Goal: Task Accomplishment & Management: Manage account settings

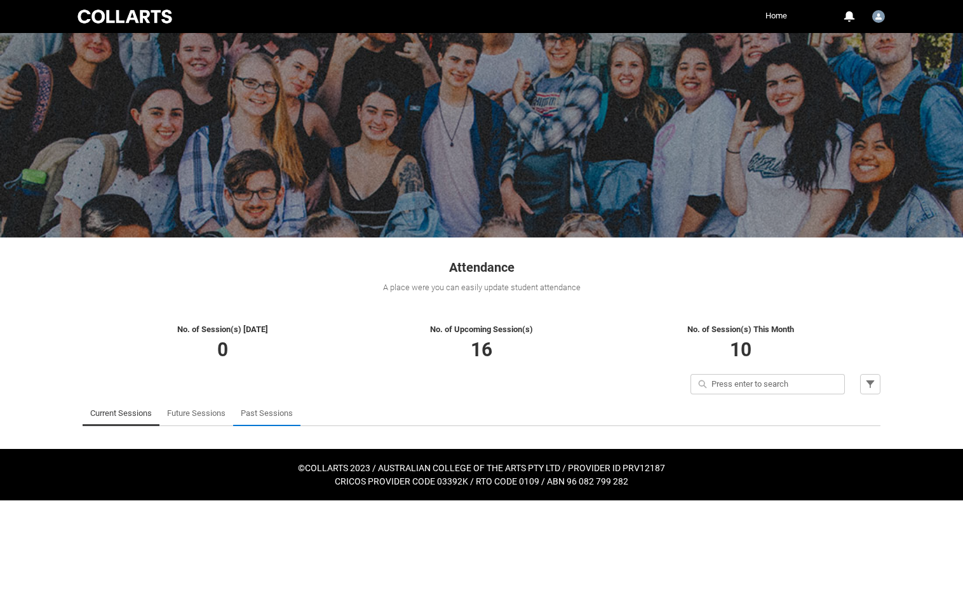
click at [256, 416] on link "Past Sessions" at bounding box center [267, 413] width 52 height 25
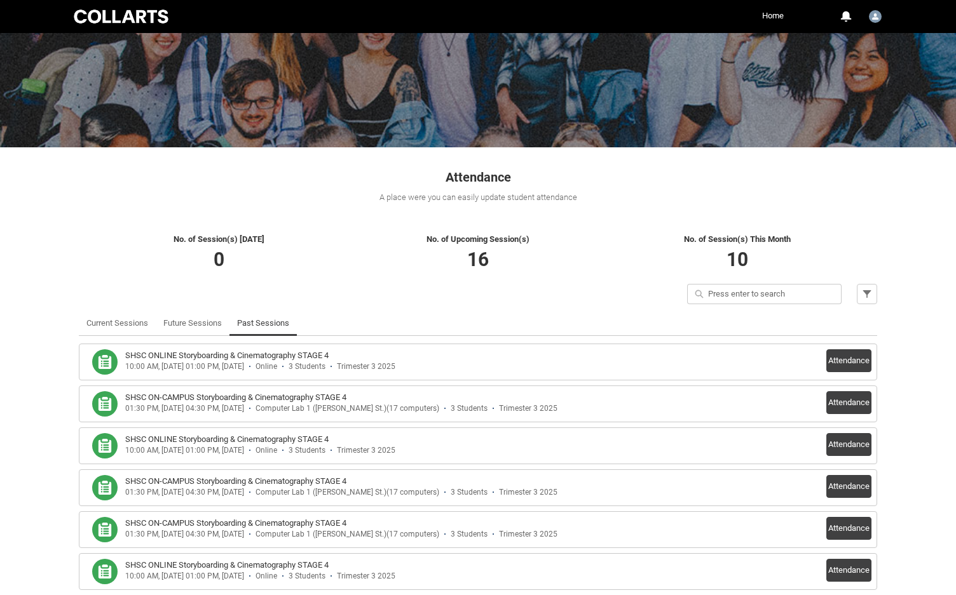
scroll to position [93, 0]
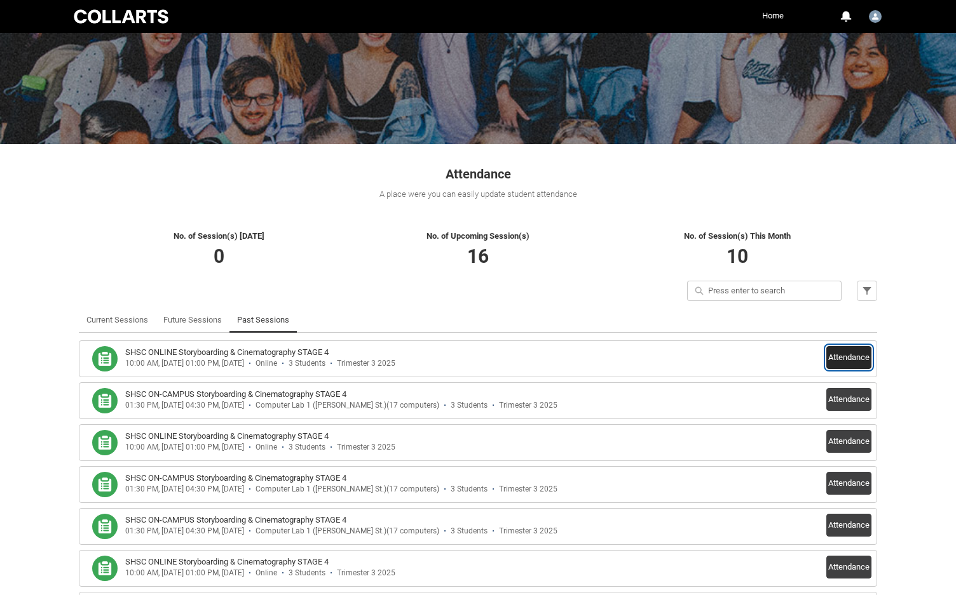
click at [853, 353] on button "Attendance" at bounding box center [848, 357] width 45 height 23
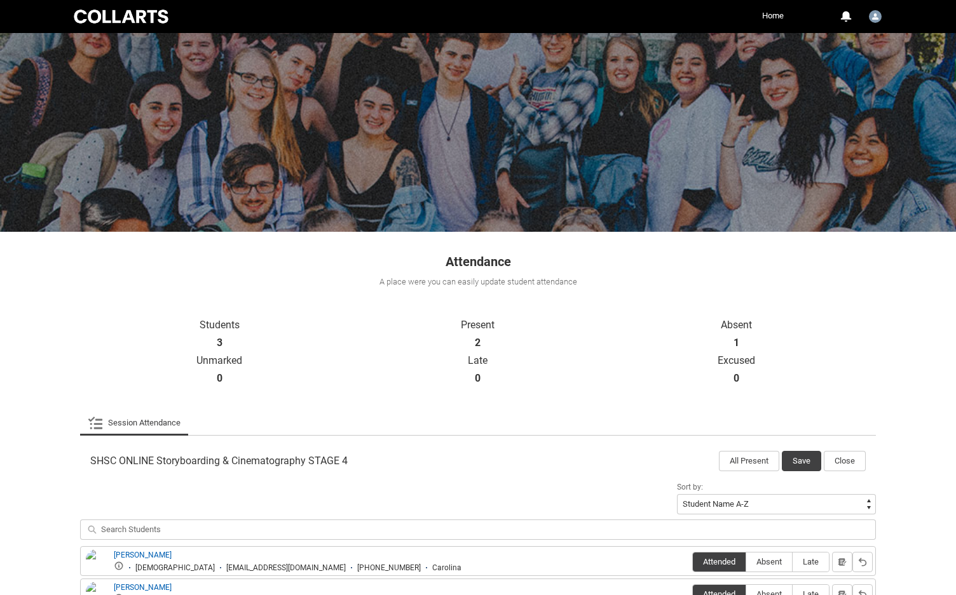
scroll to position [125, 0]
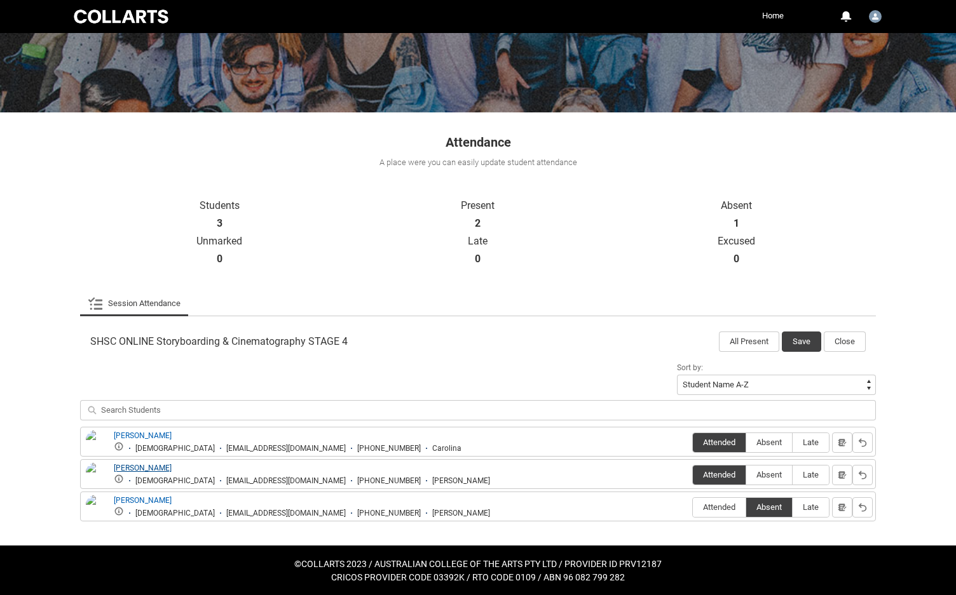
click at [122, 466] on link "[PERSON_NAME]" at bounding box center [143, 468] width 58 height 9
click at [852, 341] on button "Close" at bounding box center [845, 342] width 42 height 20
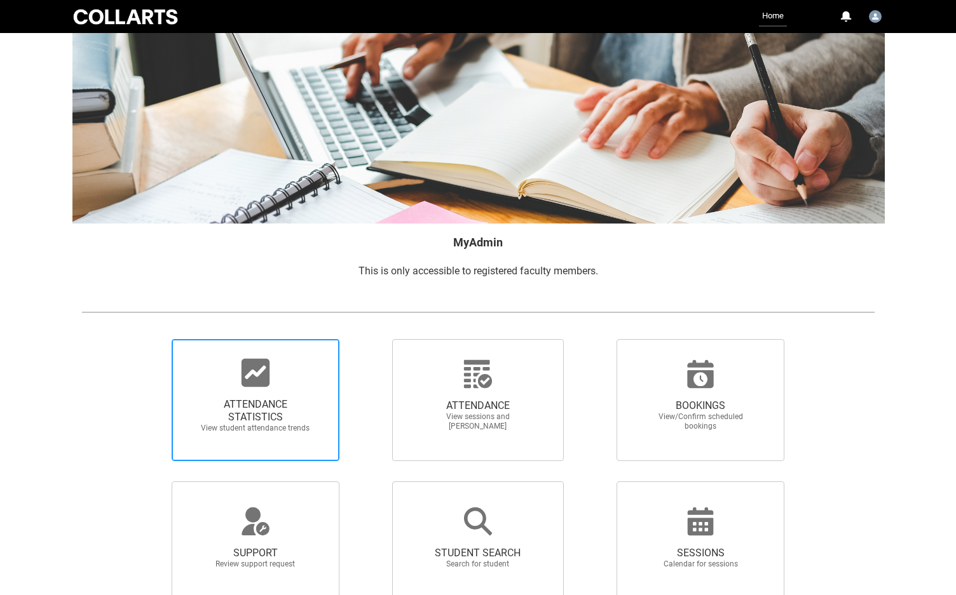
click at [255, 409] on span "ATTENDANCE STATISTICS" at bounding box center [256, 410] width 112 height 25
click at [151, 339] on input "ATTENDANCE STATISTICS View student attendance trends" at bounding box center [150, 339] width 1 height 1
radio input "true"
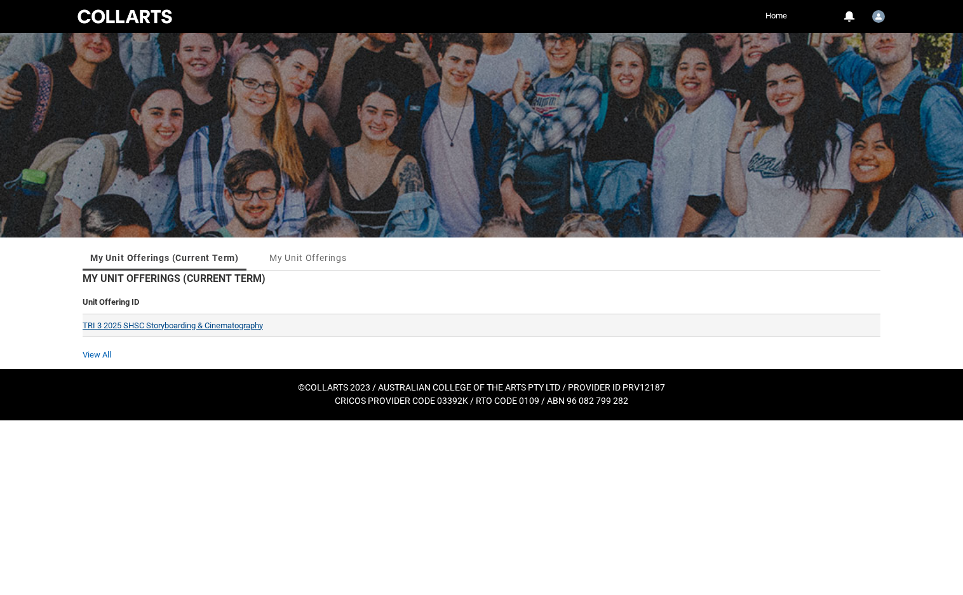
click at [185, 322] on link "TRI 3 2025 SHSC Storyboarding & Cinematography" at bounding box center [173, 326] width 180 height 10
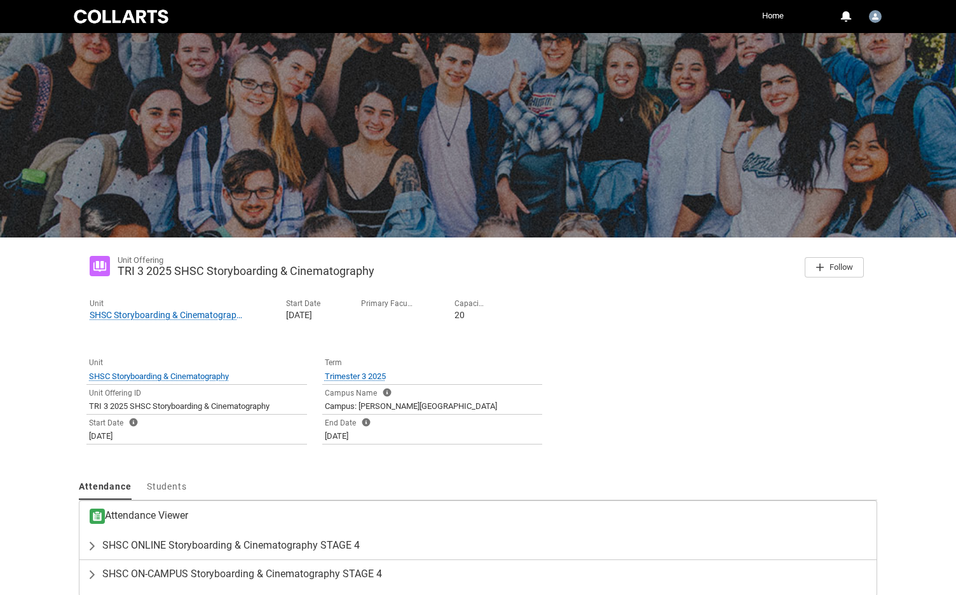
scroll to position [59, 0]
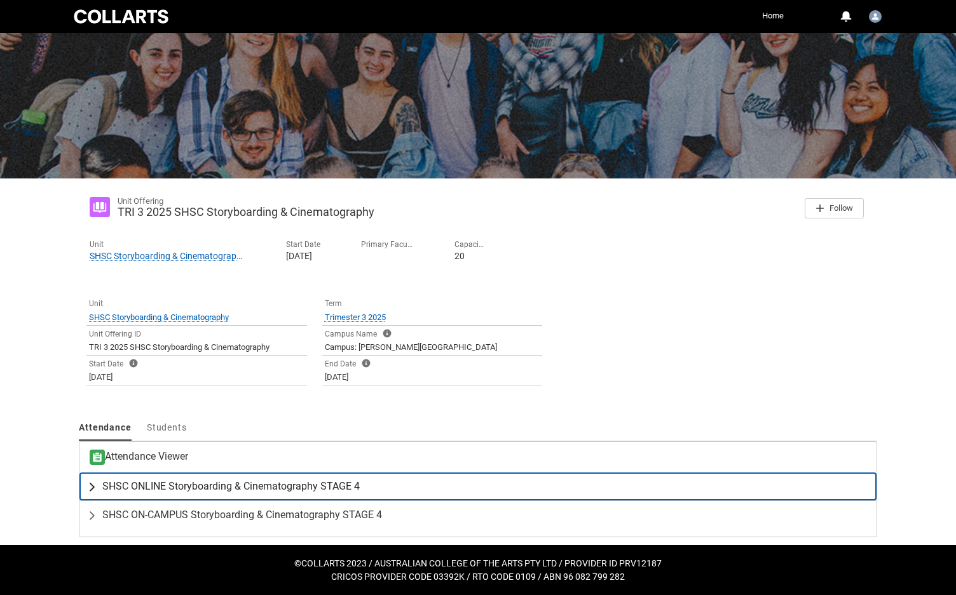
click at [198, 488] on span "SHSC ONLINE Storyboarding & Cinematography STAGE 4" at bounding box center [230, 486] width 257 height 13
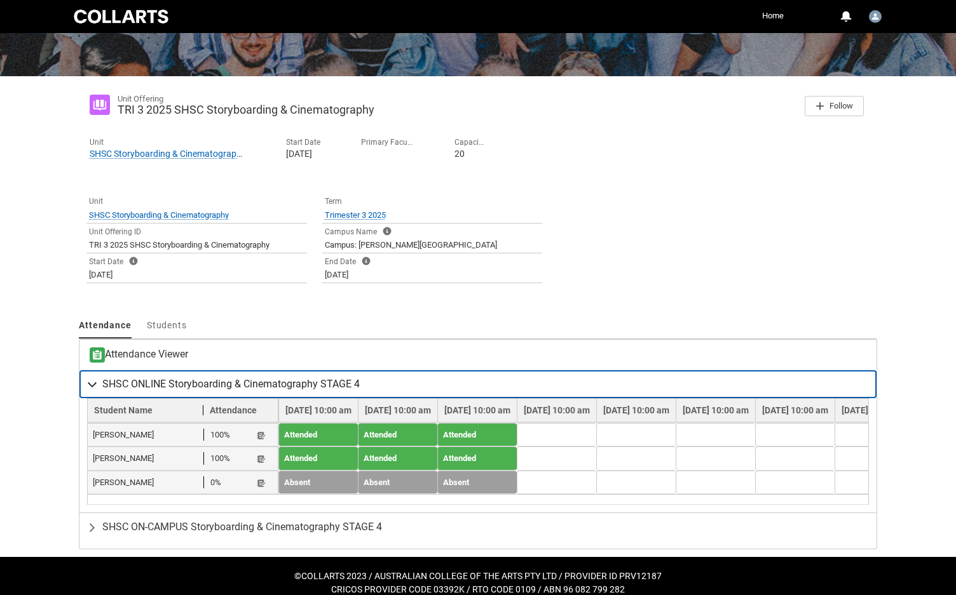
scroll to position [180, 0]
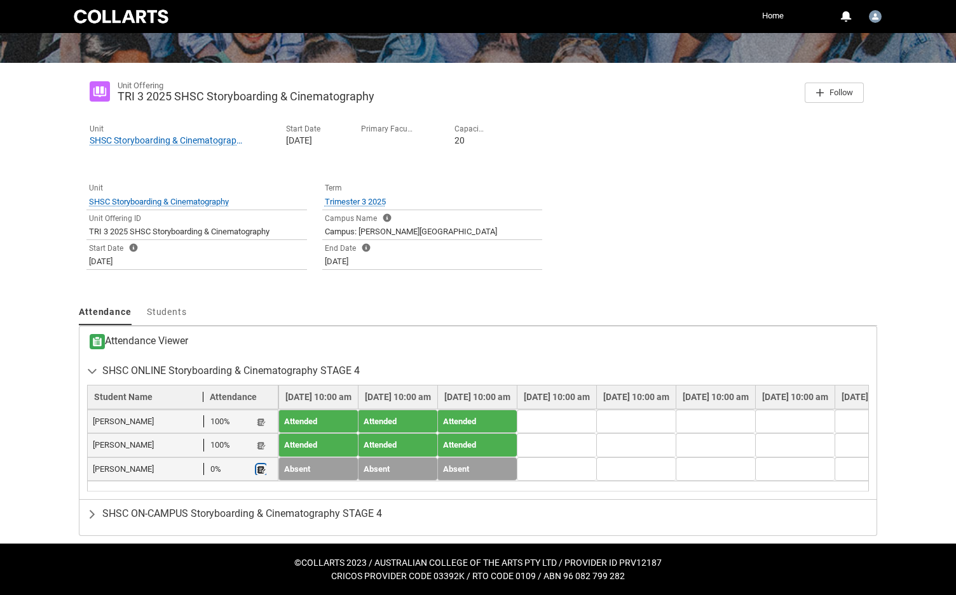
click at [260, 465] on lightning-primitive-icon "button" at bounding box center [261, 470] width 9 height 10
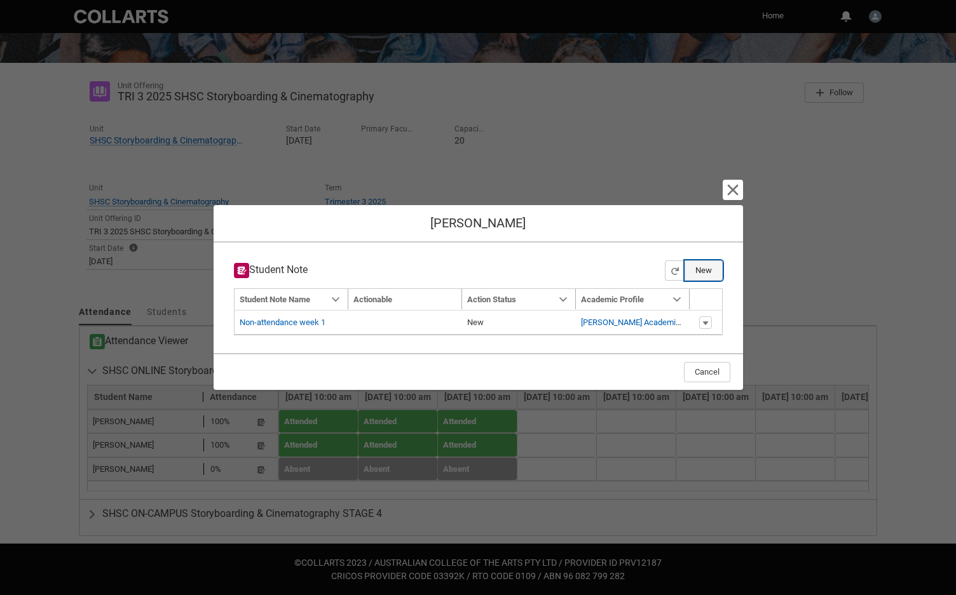
click at [703, 269] on button "New" at bounding box center [703, 271] width 38 height 20
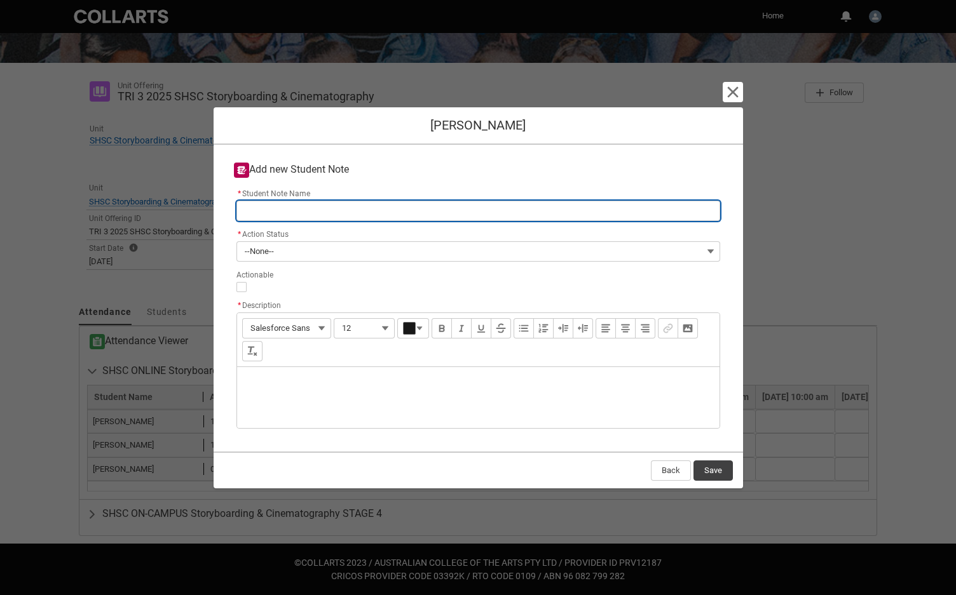
click at [294, 213] on input "* Student Note Name" at bounding box center [478, 211] width 484 height 20
type lightning-primitive-input-simple "N"
type input "N"
type lightning-primitive-input-simple "No"
type input "No"
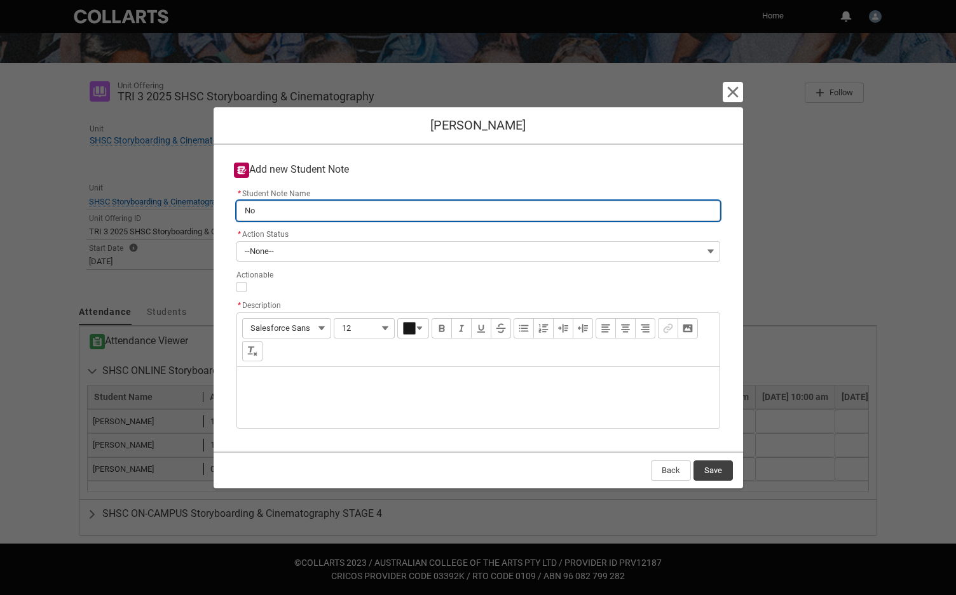
type lightning-primitive-input-simple "Non"
type input "Non"
type lightning-primitive-input-simple "Non-"
type input "Non-"
type lightning-primitive-input-simple "Non-a"
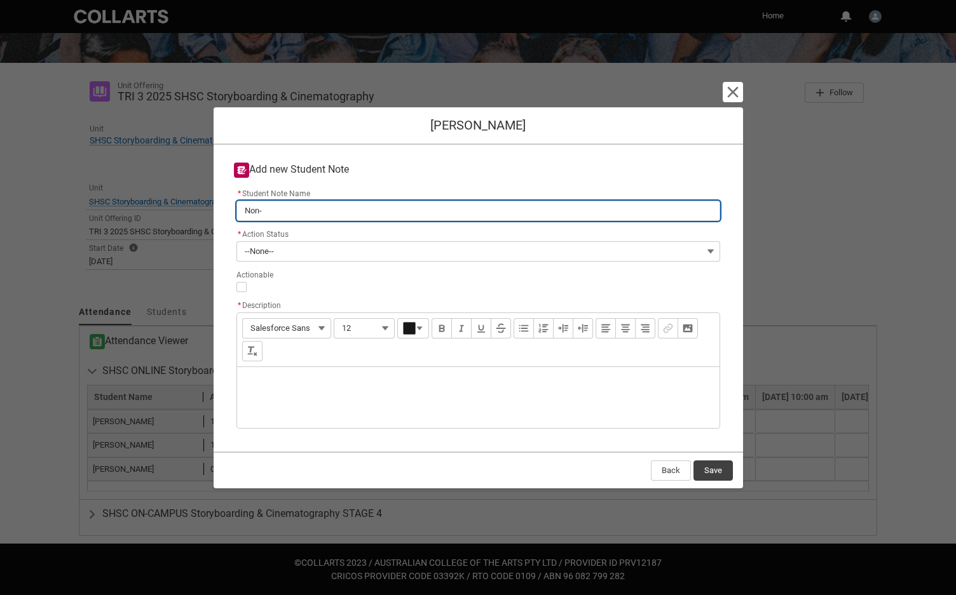
type input "Non-a"
type lightning-primitive-input-simple "Non-at"
type input "Non-at"
type lightning-primitive-input-simple "Non-att"
type input "Non-att"
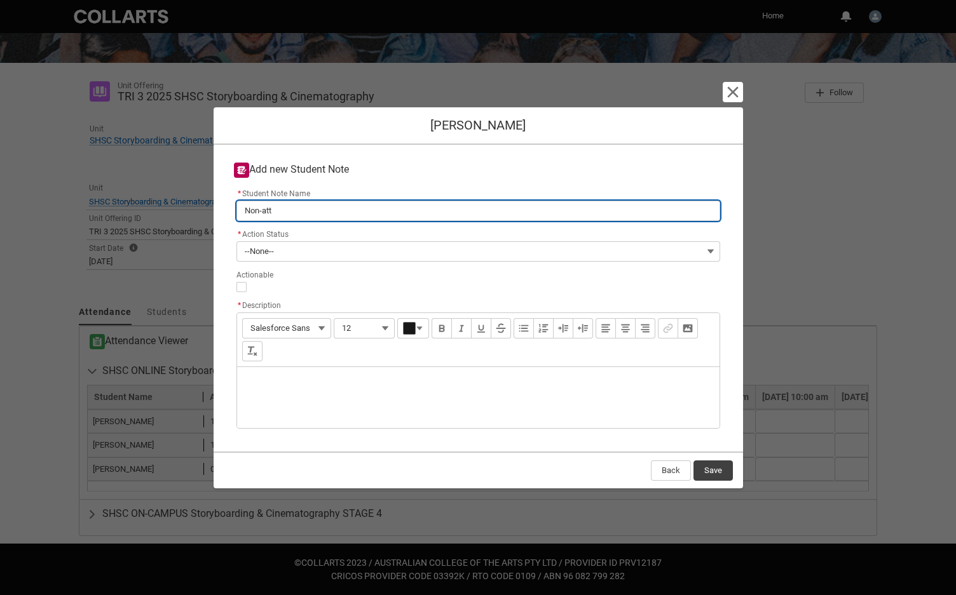
type lightning-primitive-input-simple "Non-atte"
type input "Non-atte"
type lightning-primitive-input-simple "Non-atten"
type input "Non-atten"
type lightning-primitive-input-simple "Non-attend"
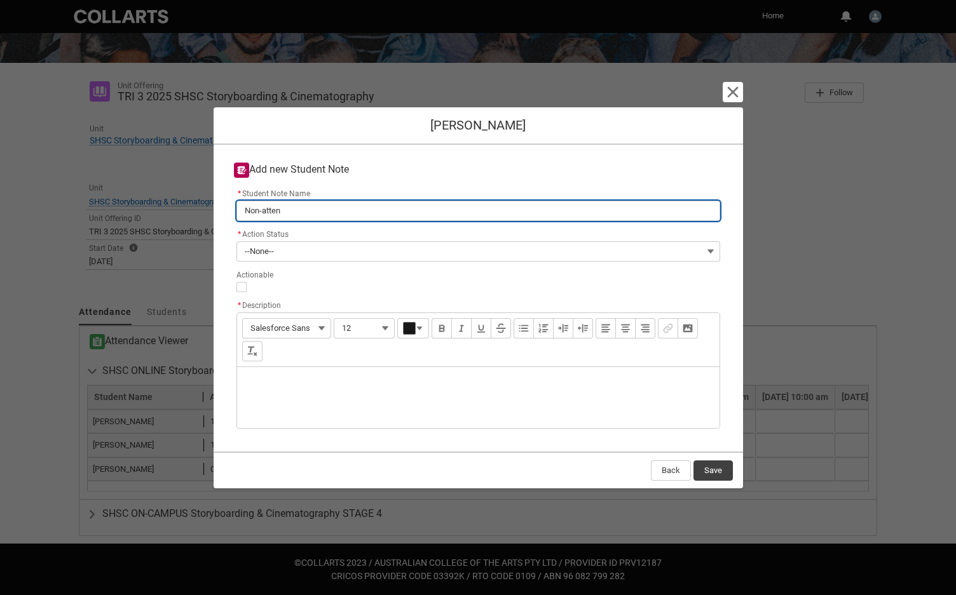
type input "Non-attend"
type lightning-primitive-input-simple "Non-attenda"
type input "Non-attenda"
type lightning-primitive-input-simple "Non-attendan"
type input "Non-attendan"
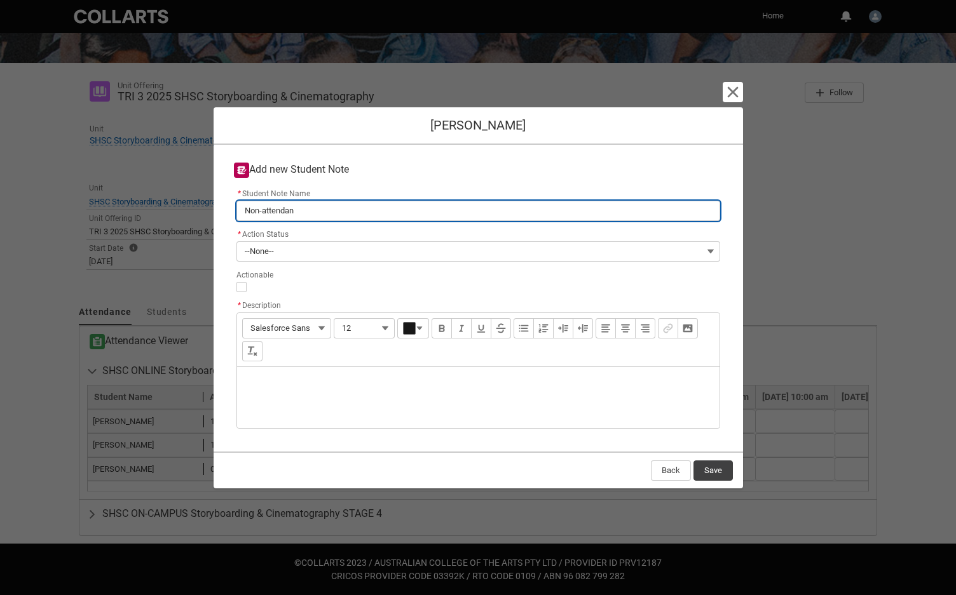
type lightning-primitive-input-simple "Non-attendanc"
type input "Non-attendanc"
type lightning-primitive-input-simple "Non-attendance"
type input "Non-attendance"
type lightning-primitive-input-simple "Non-attendance"
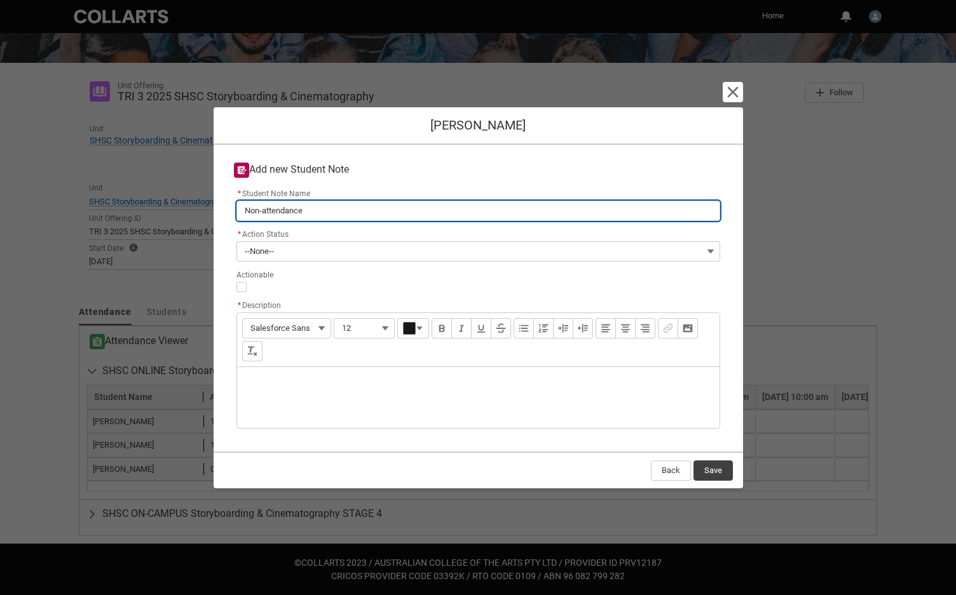
type input "Non-attendance"
type lightning-primitive-input-simple "Non-attendance w"
type input "Non-attendance w"
type lightning-primitive-input-simple "Non-attendance we"
type input "Non-attendance we"
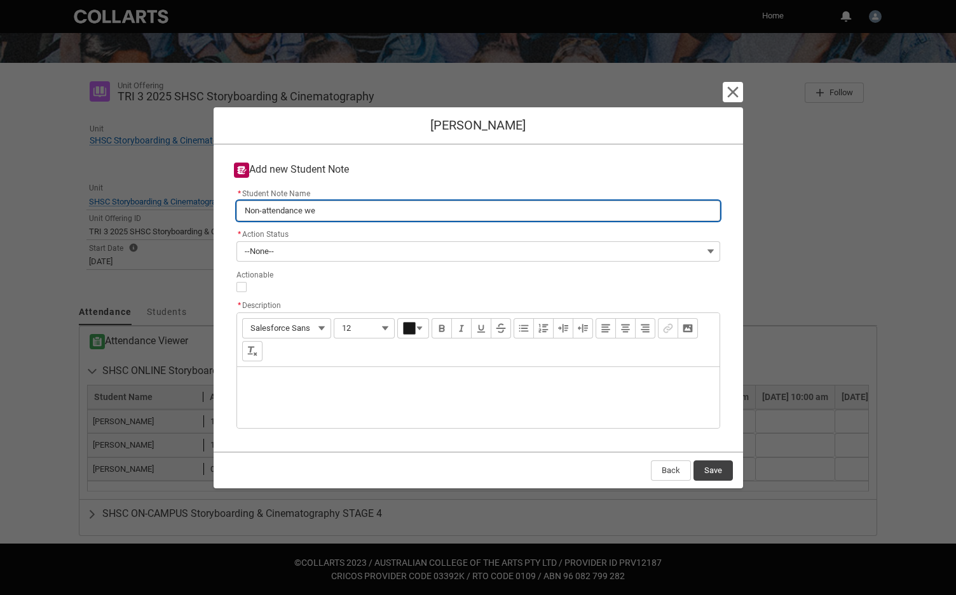
type lightning-primitive-input-simple "Non-attendance wee"
type input "Non-attendance wee"
type lightning-primitive-input-simple "Non-attendance week"
type input "Non-attendance week"
type lightning-primitive-input-simple "Non-attendance weeks"
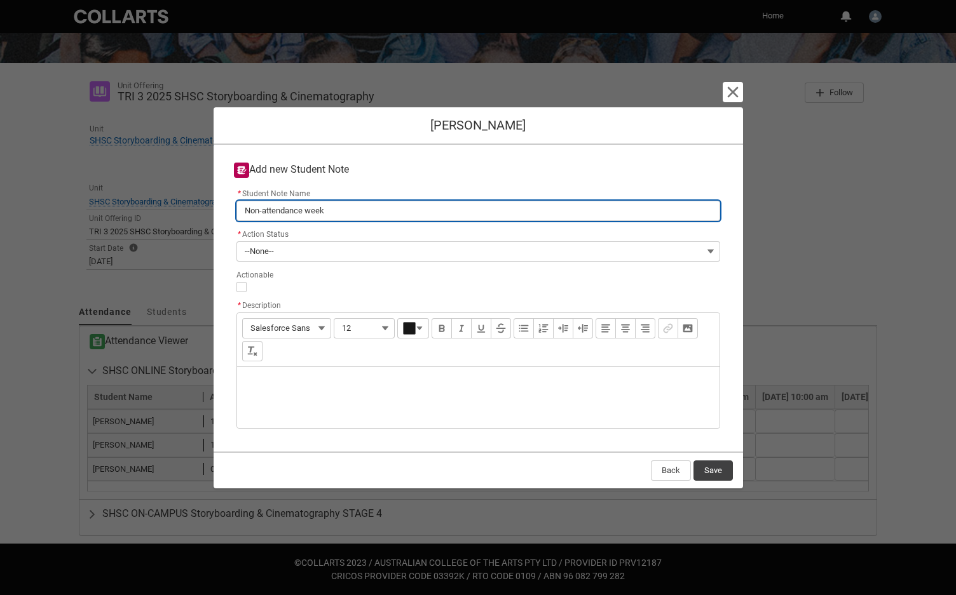
type input "Non-attendance weeks"
type lightning-primitive-input-simple "Non-attendance weeks"
type input "Non-attendance weeks"
type lightning-primitive-input-simple "Non-attendance weeks 1"
type input "Non-attendance weeks 1"
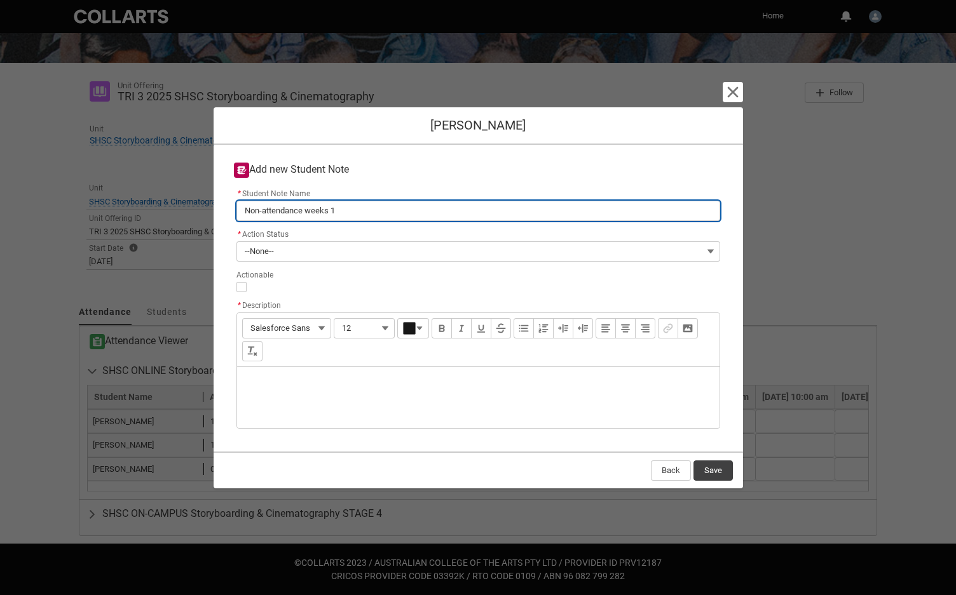
type lightning-primitive-input-simple "Non-attendance weeks 1-"
type input "Non-attendance weeks 1-"
type lightning-primitive-input-simple "Non-attendance weeks 1-4"
type input "Non-attendance weeks 1-4"
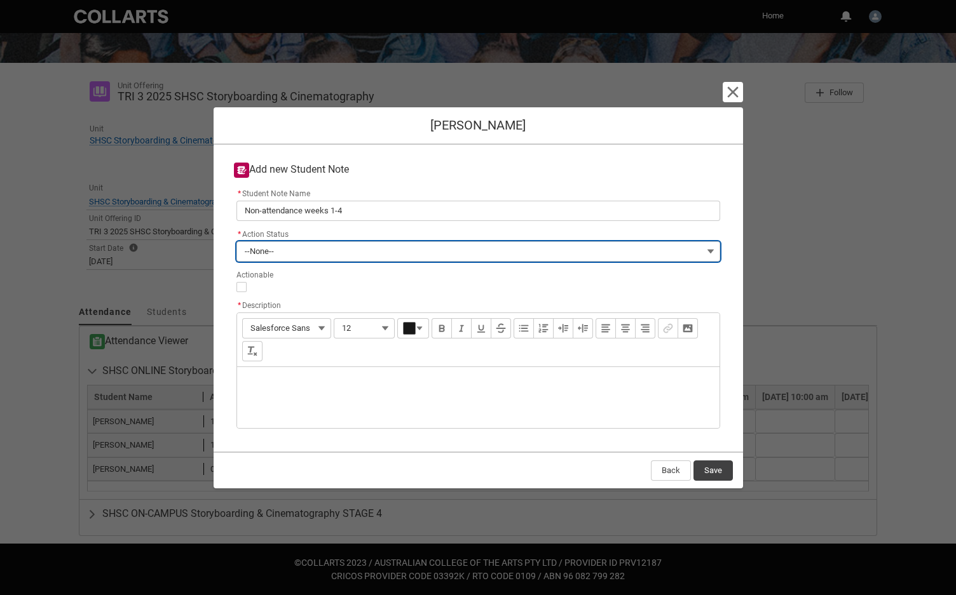
click at [707, 253] on button "--None--" at bounding box center [478, 251] width 484 height 20
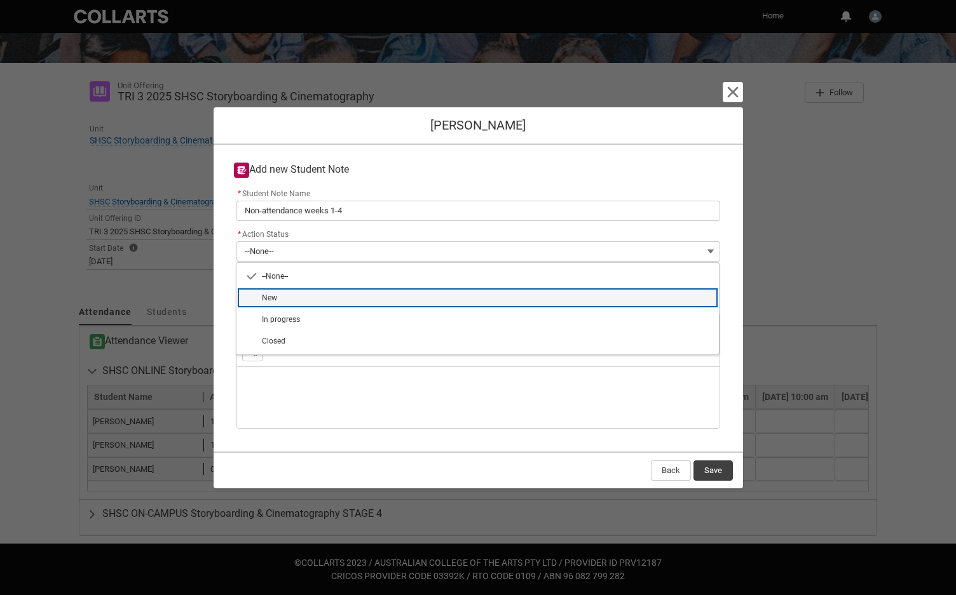
click at [285, 296] on span "New" at bounding box center [486, 297] width 449 height 11
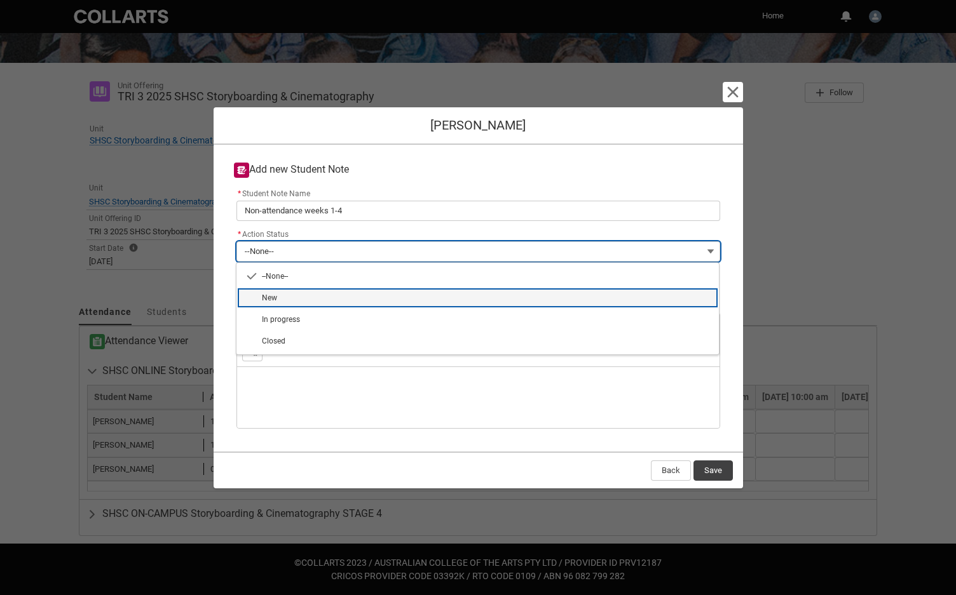
type lightning-combobox "New"
type lightning-picklist "New"
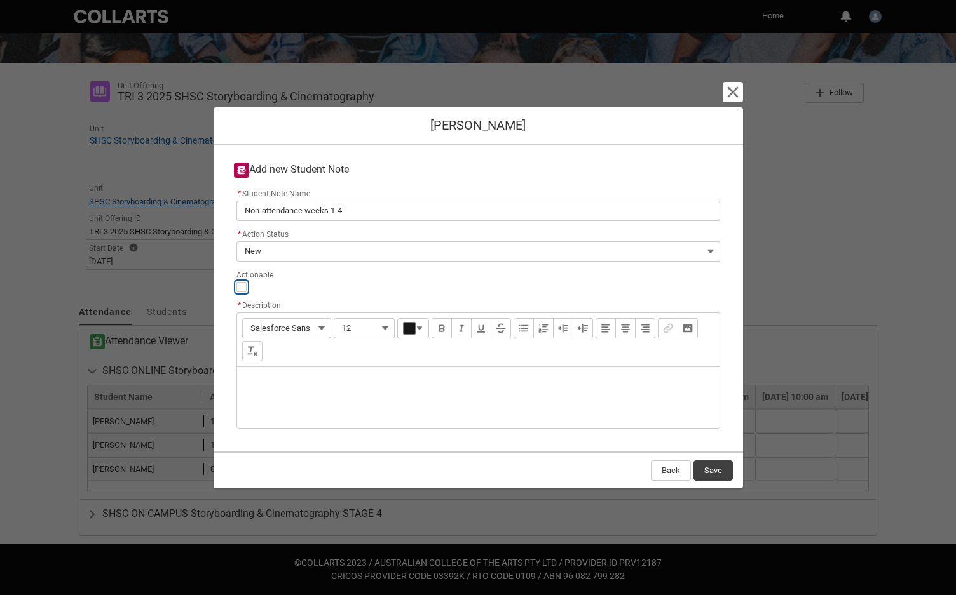
click at [242, 288] on input "Actionable" at bounding box center [241, 287] width 10 height 10
type lightning-input "true"
checkbox input "true"
click at [256, 375] on div "Description" at bounding box center [478, 397] width 482 height 61
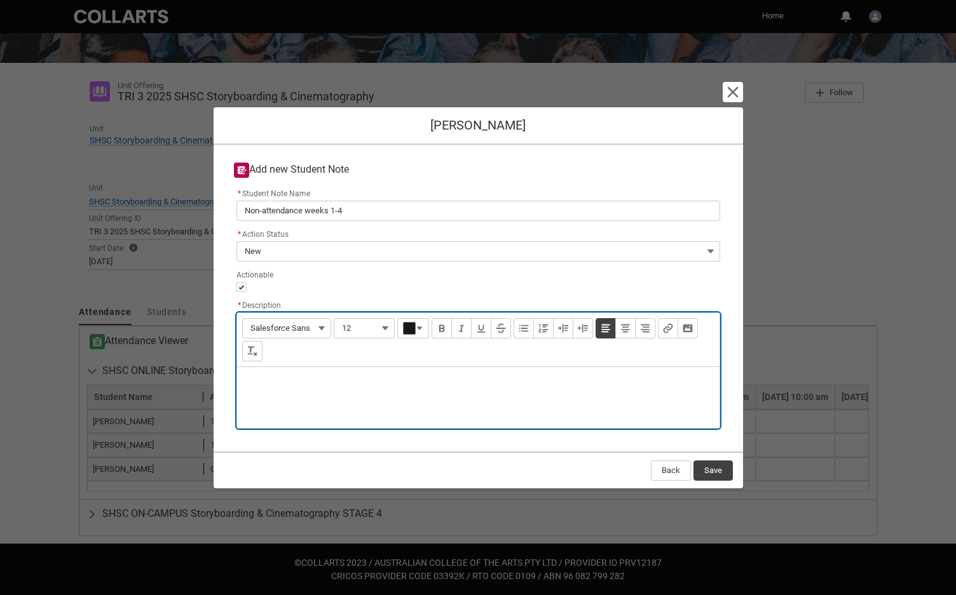
type lightning-input-rich-text "<p>T</p>"
click at [372, 384] on p "The student has not attended any classes for this unti." at bounding box center [478, 383] width 462 height 13
click at [452, 384] on p "The student has not attended any classes for this unti." at bounding box center [478, 383] width 462 height 13
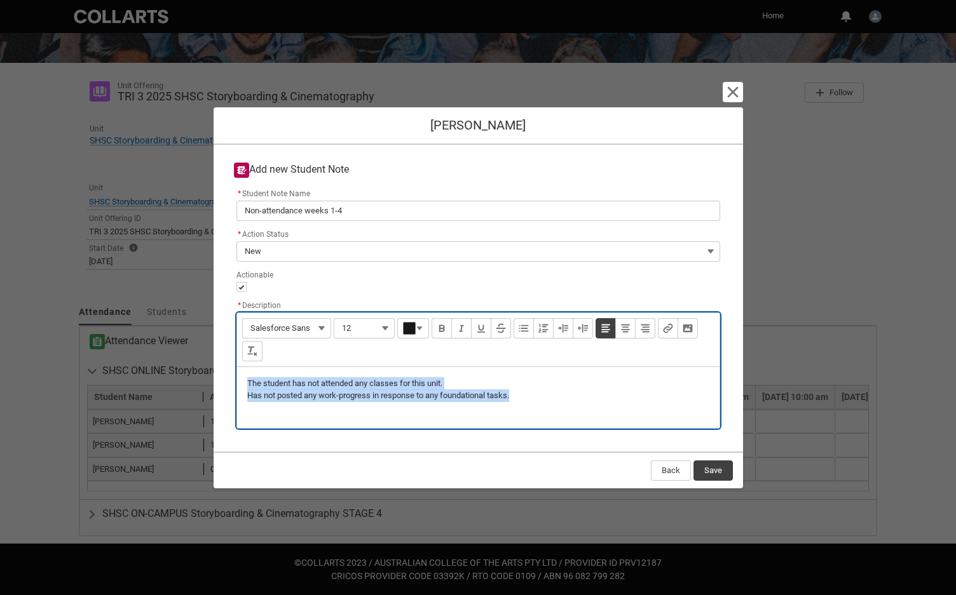
drag, startPoint x: 247, startPoint y: 383, endPoint x: 531, endPoint y: 400, distance: 283.9
click at [531, 400] on div "The student has not attended any classes for this unit. Has not posted any work…" at bounding box center [478, 397] width 482 height 61
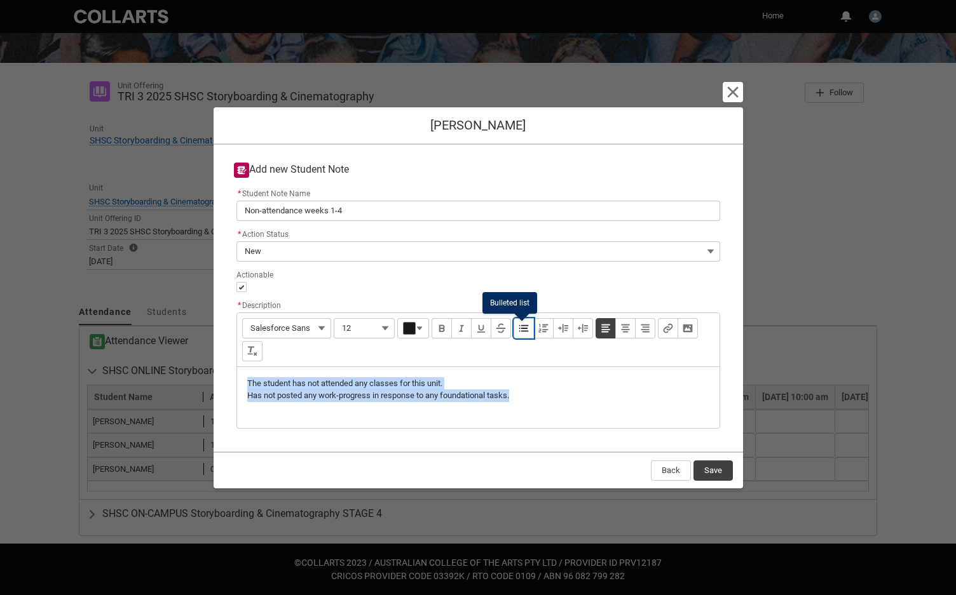
click at [524, 330] on lightning-primitive-icon "Format body" at bounding box center [524, 328] width 10 height 10
type lightning-input-rich-text "<ul><li>The student has not attended any classes for this unit.</li><li>Has not…"
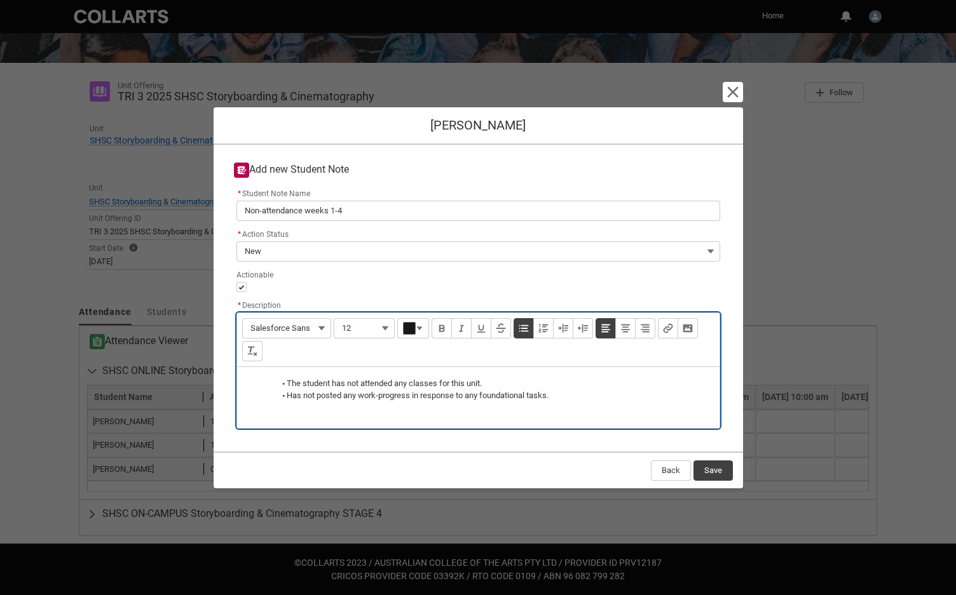
click at [583, 399] on li "Has not posted any work-progress in response to any foundational tasks." at bounding box center [492, 396] width 435 height 13
click at [710, 469] on button "Save" at bounding box center [712, 471] width 39 height 20
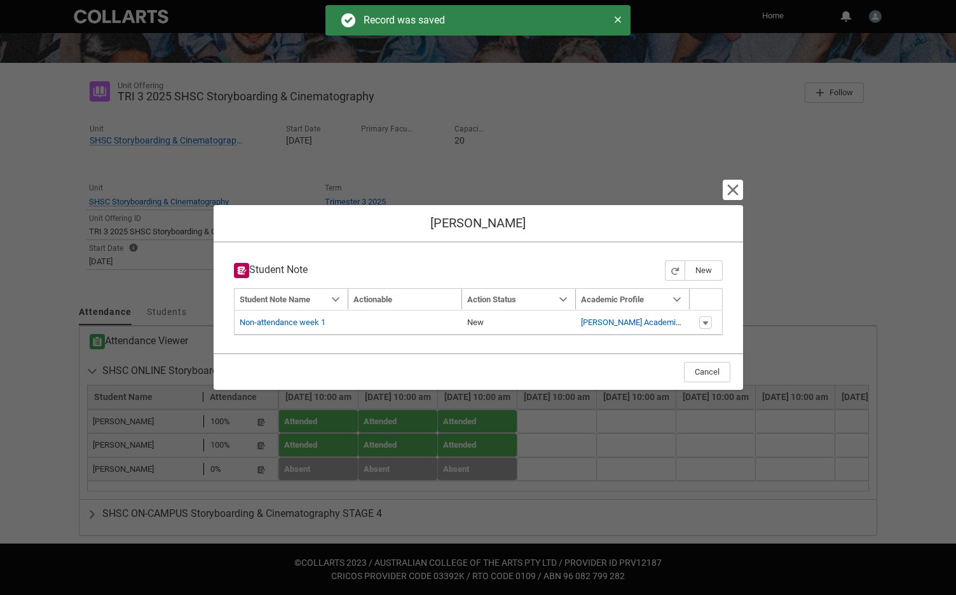
type input "179"
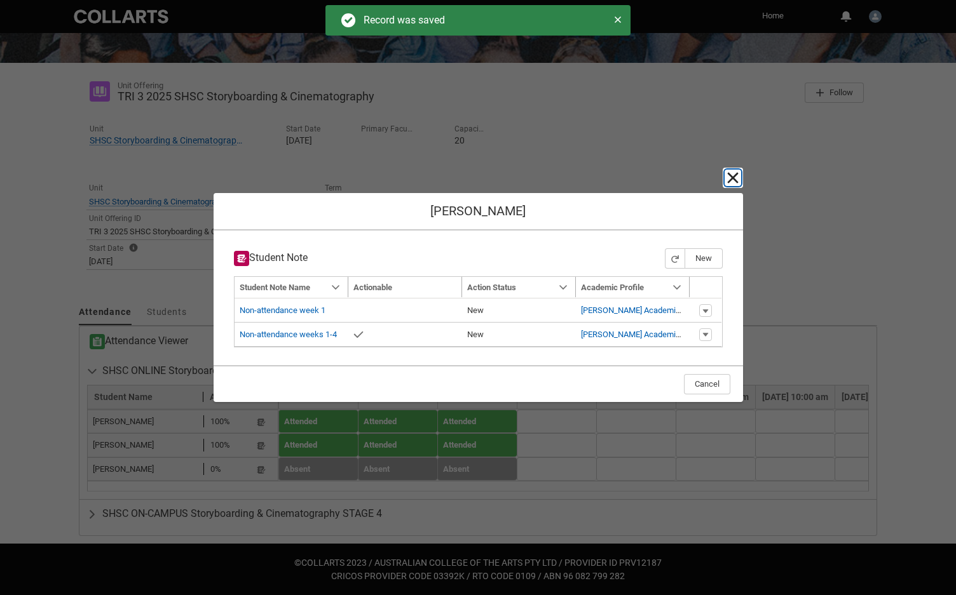
click at [730, 178] on lightning-primitive-icon "button" at bounding box center [732, 177] width 15 height 15
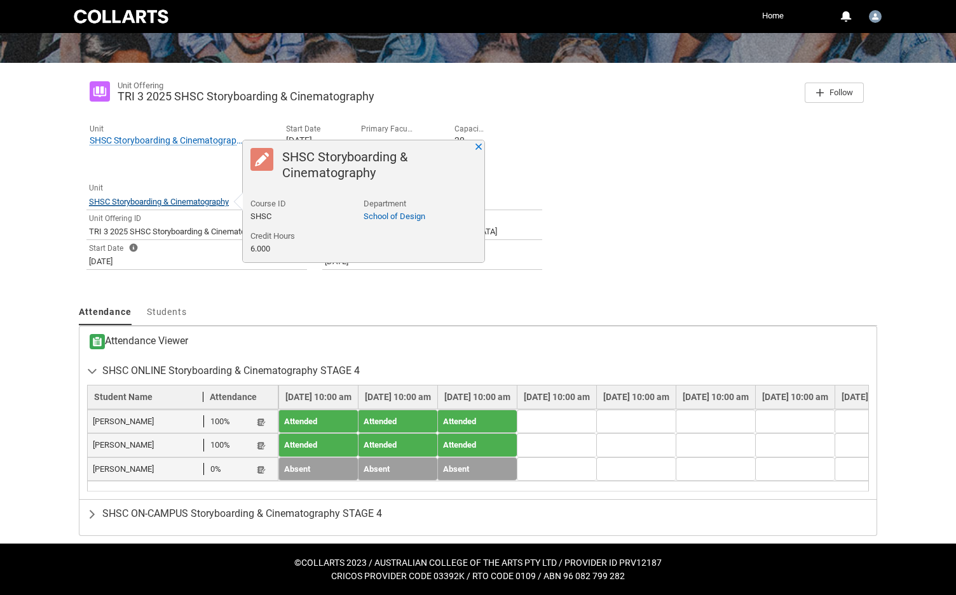
click at [194, 199] on span "SHSC Storyboarding & Cinematography" at bounding box center [159, 202] width 140 height 10
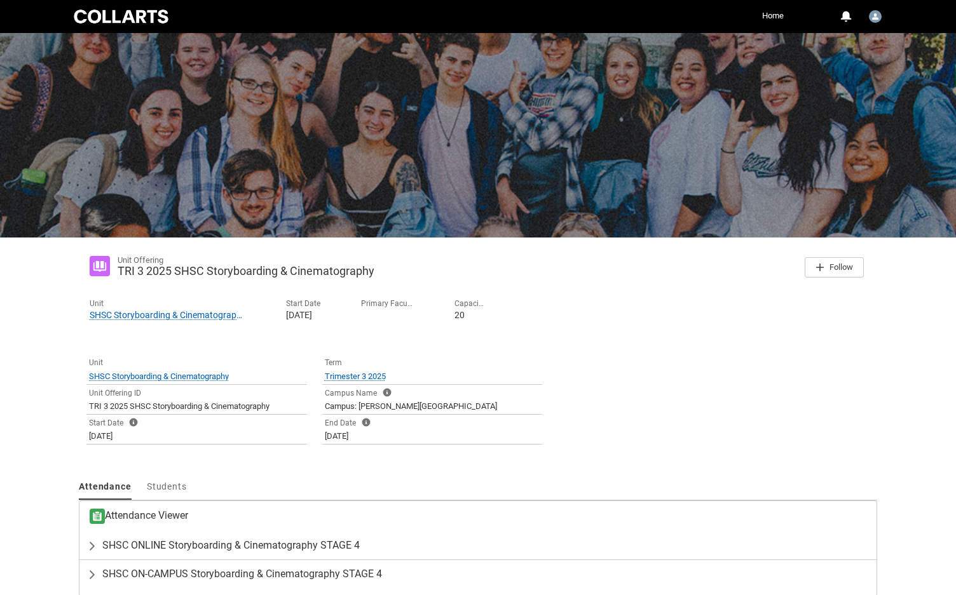
scroll to position [59, 0]
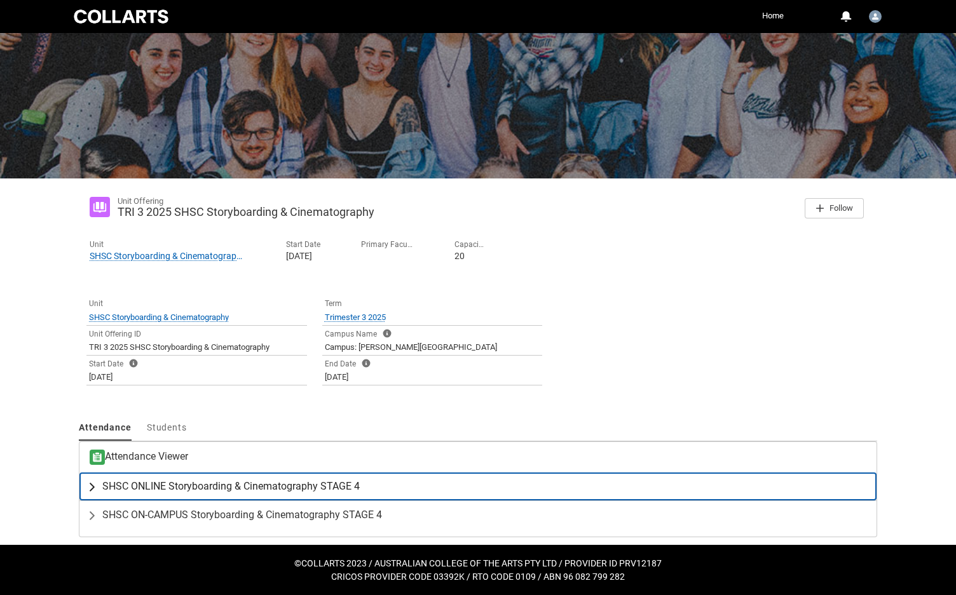
click at [254, 487] on span "SHSC ONLINE Storyboarding & Cinematography STAGE 4" at bounding box center [230, 486] width 257 height 13
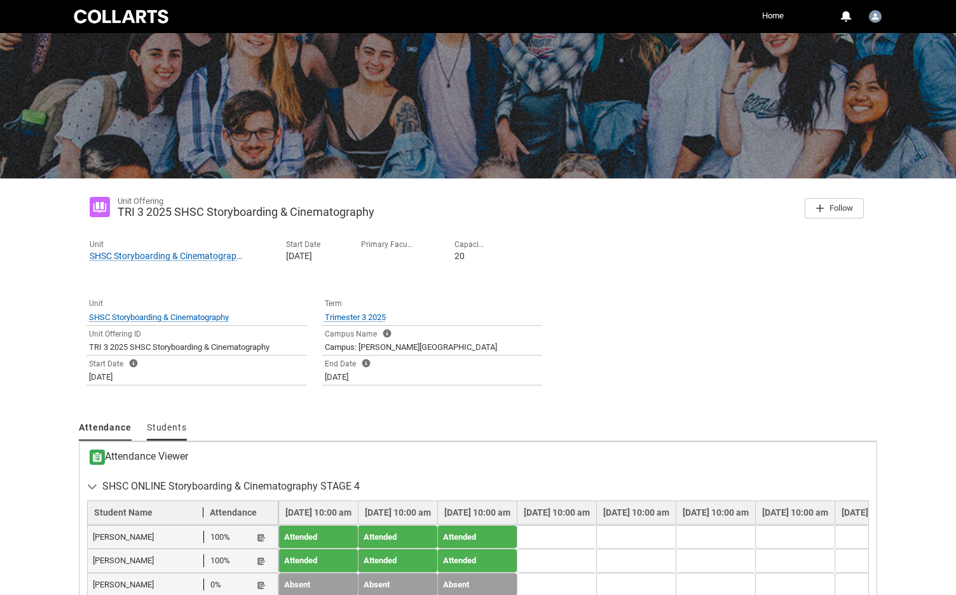
click at [169, 426] on span "Students" at bounding box center [167, 428] width 40 height 10
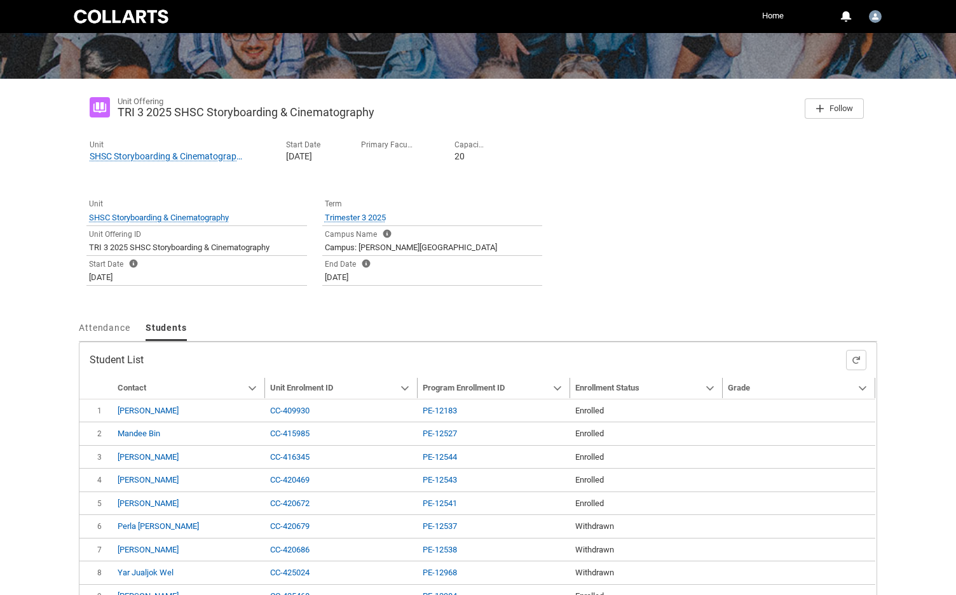
type input "240"
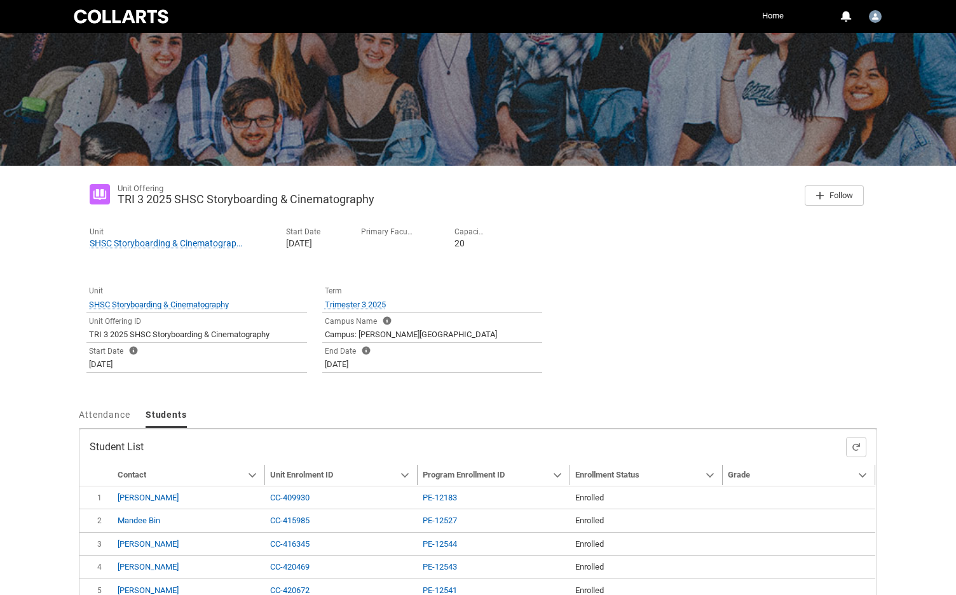
scroll to position [70, 0]
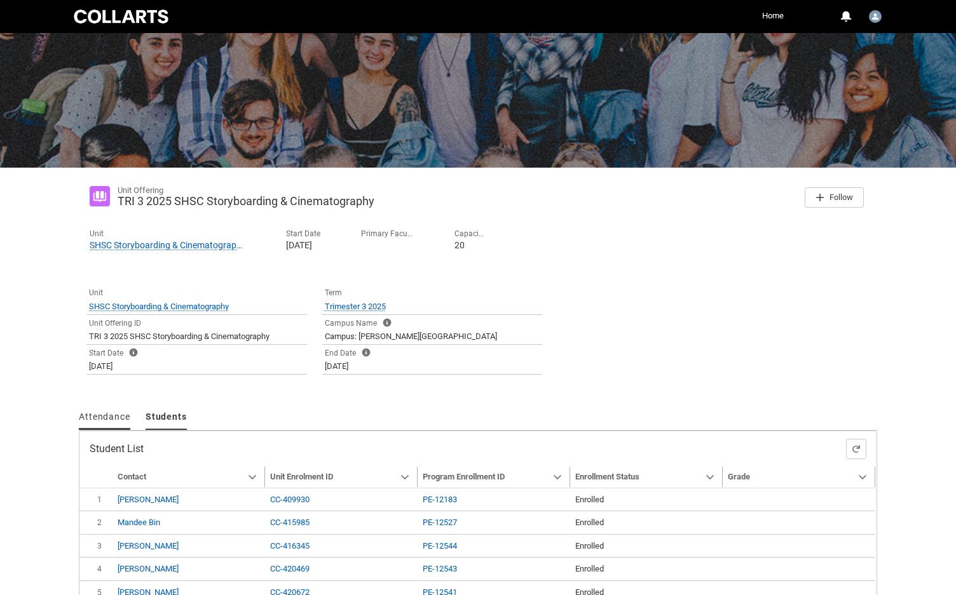
click at [107, 412] on span "Attendance" at bounding box center [104, 417] width 51 height 10
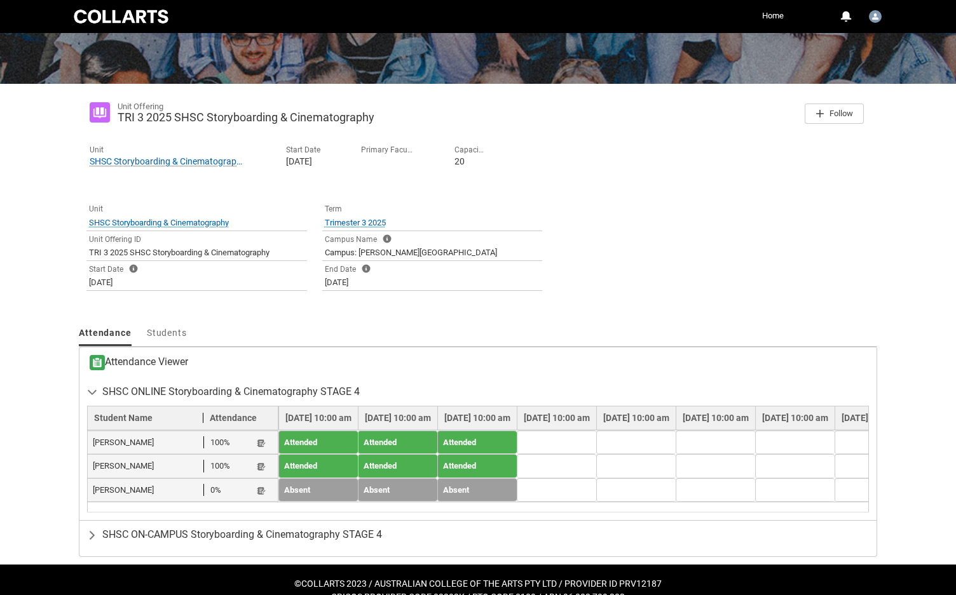
scroll to position [180, 0]
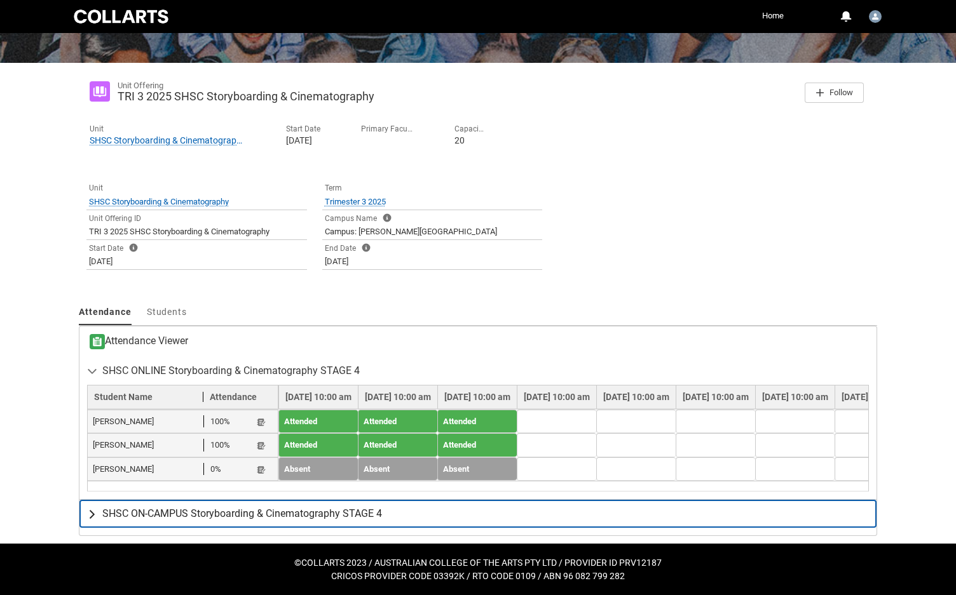
click at [183, 513] on span "SHSC ON-CAMPUS Storyboarding & Cinematography STAGE 4" at bounding box center [242, 514] width 280 height 13
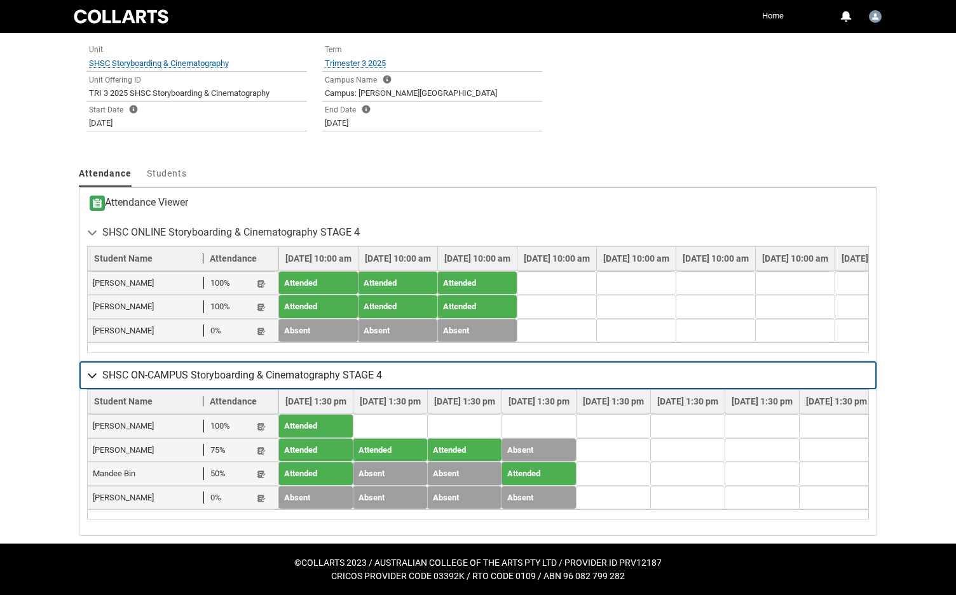
scroll to position [325, 0]
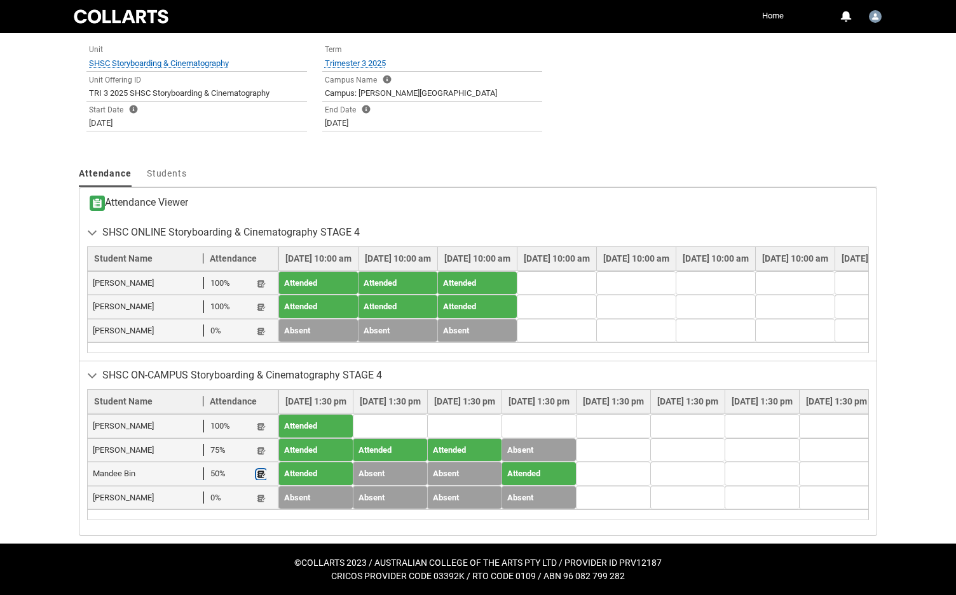
click at [261, 471] on lightning-primitive-icon "button" at bounding box center [261, 475] width 9 height 10
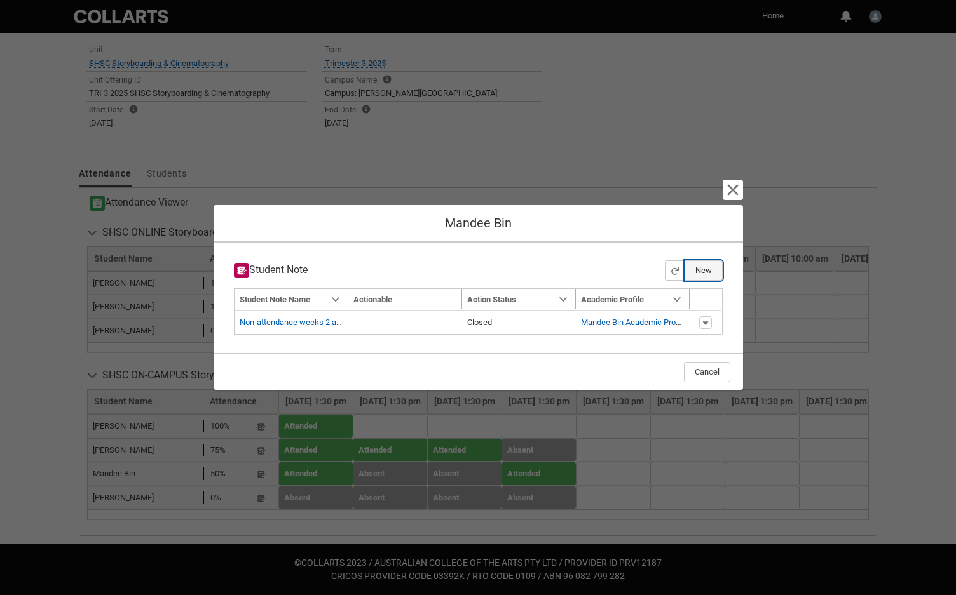
click at [699, 268] on button "New" at bounding box center [703, 271] width 38 height 20
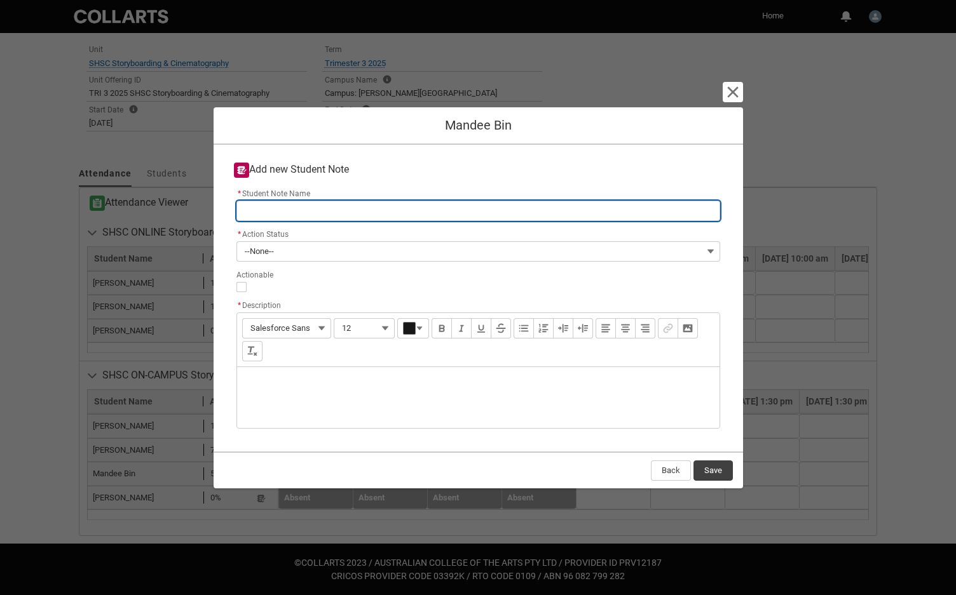
click at [286, 212] on input "* Student Note Name" at bounding box center [478, 211] width 484 height 20
type lightning-primitive-input-simple "n"
type input "n"
type lightning-primitive-input-simple "no"
type input "no"
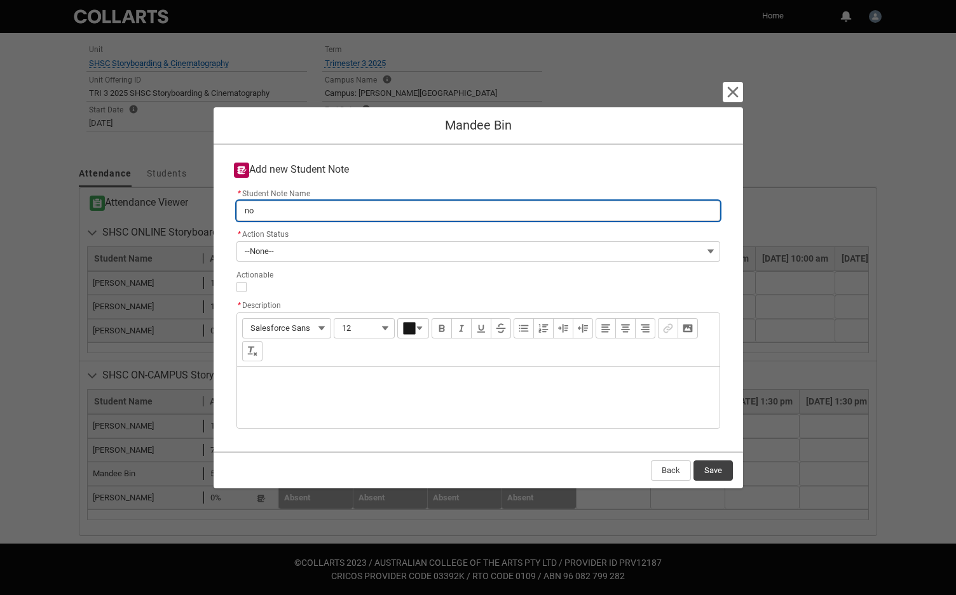
type lightning-primitive-input-simple "no-"
type input "no-"
type lightning-primitive-input-simple "no-a"
type input "no-a"
type lightning-primitive-input-simple "no-at"
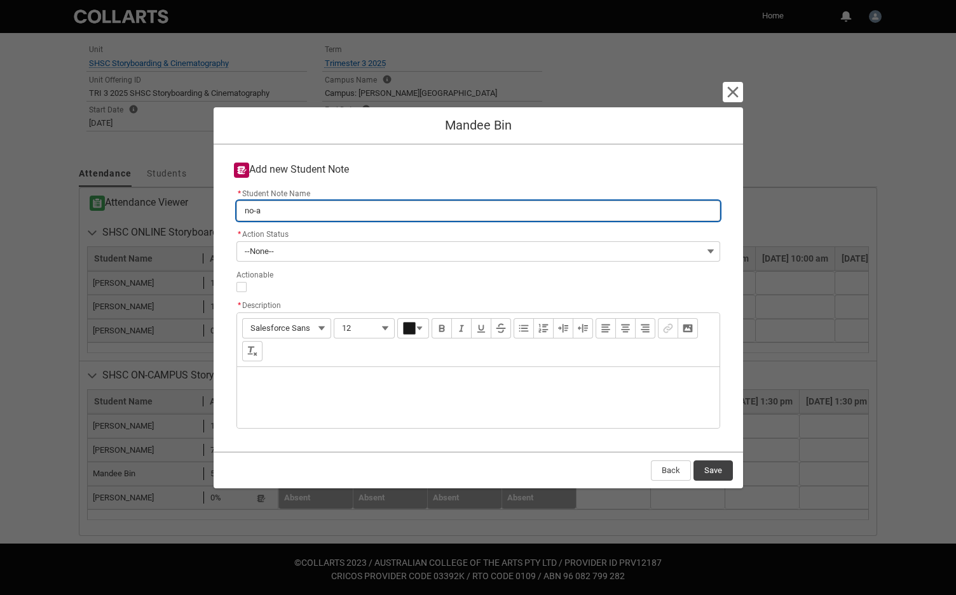
type input "no-at"
type lightning-primitive-input-simple "no-att"
type input "no-att"
type lightning-primitive-input-simple "no-atte"
type input "no-atte"
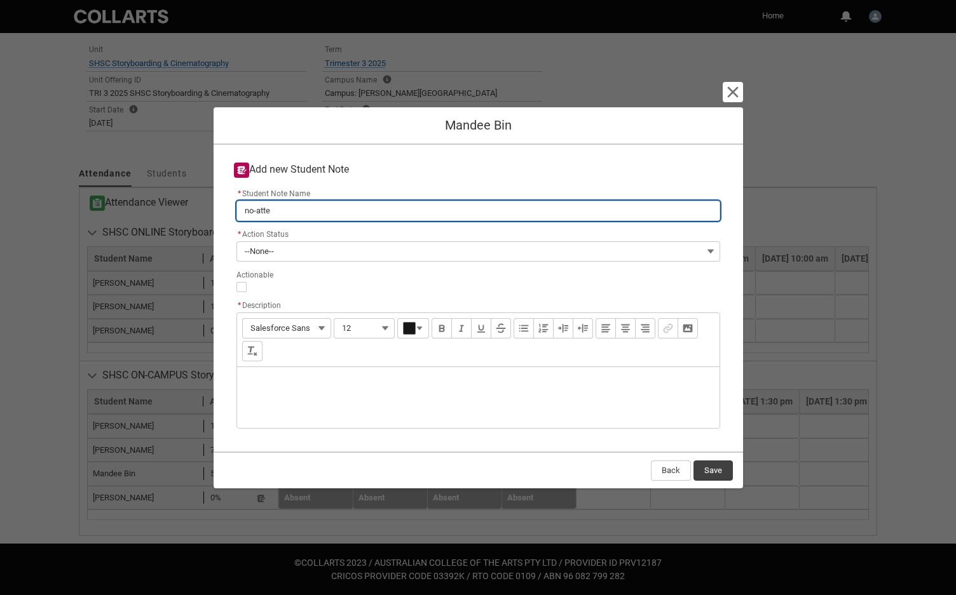
type lightning-primitive-input-simple "no-atten"
type input "no-atten"
type lightning-primitive-input-simple "no-attend"
type input "no-attend"
type lightning-primitive-input-simple "no-attenda"
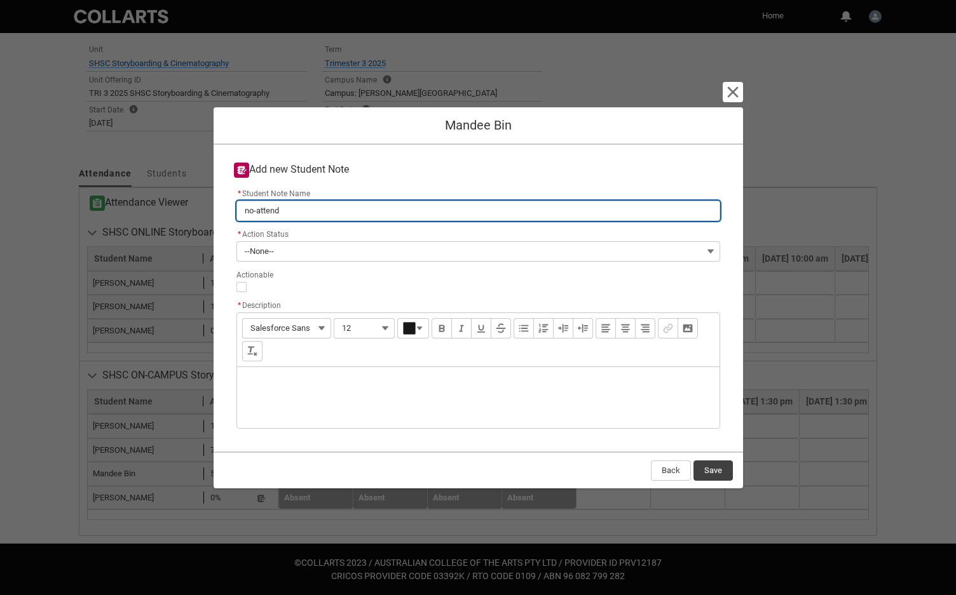
type input "no-attenda"
type lightning-primitive-input-simple "no-attendan"
type input "no-attendan"
type lightning-primitive-input-simple "no-attendanc"
type input "no-attendanc"
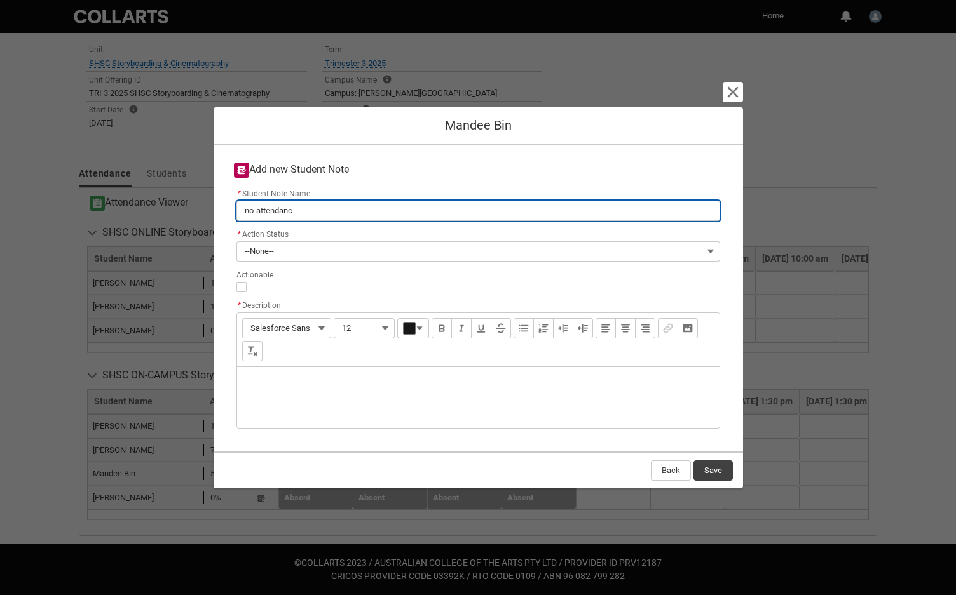
type lightning-primitive-input-simple "no-attendance"
type input "no-attendance"
type lightning-primitive-input-simple "no-attendance"
type input "no-attendance"
type lightning-primitive-input-simple "no-attendance w"
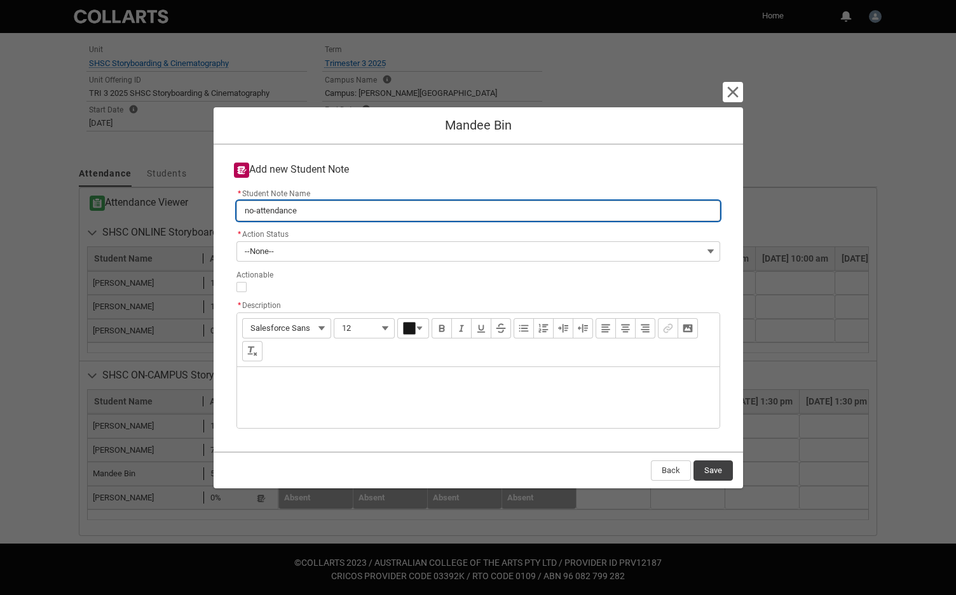
type input "no-attendance w"
type lightning-primitive-input-simple "no-attendance we"
type input "no-attendance we"
type lightning-primitive-input-simple "no-attendance wee"
type input "no-attendance wee"
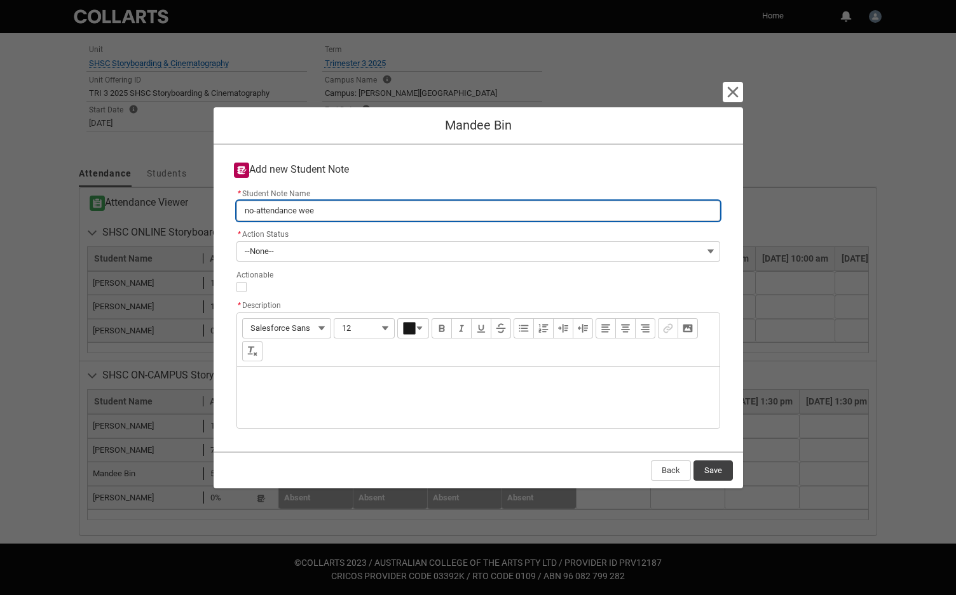
type lightning-primitive-input-simple "no-attendance week"
type input "no-attendance week"
type lightning-primitive-input-simple "no-attendance weeks"
type input "no-attendance weeks"
type lightning-primitive-input-simple "no-attendance weeks1"
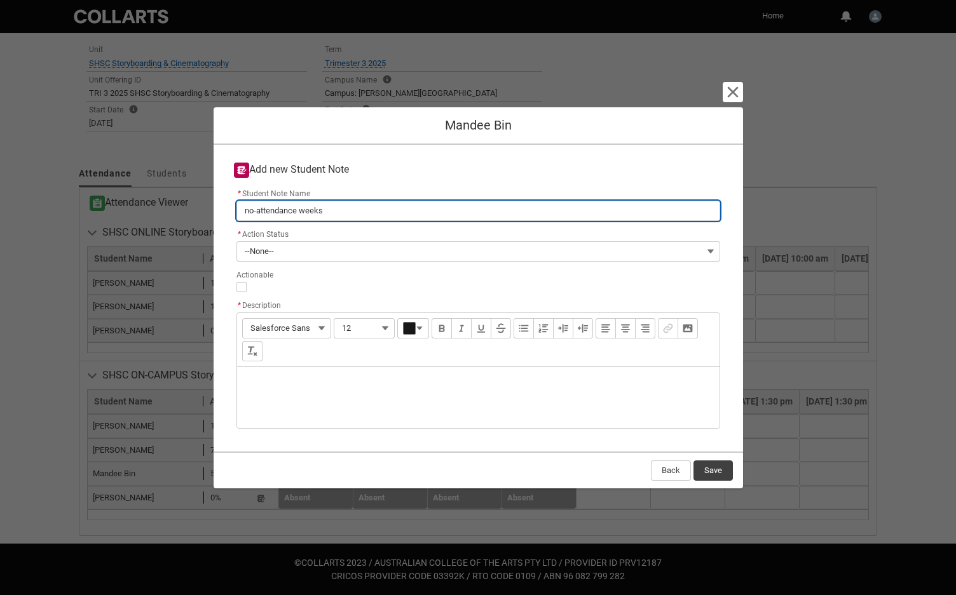
type input "no-attendance weeks1"
type lightning-primitive-input-simple "no-attendance weeks1-"
type input "no-attendance weeks1-"
type lightning-primitive-input-simple "no-attendance weeks1-3"
type input "no-attendance weeks1-3"
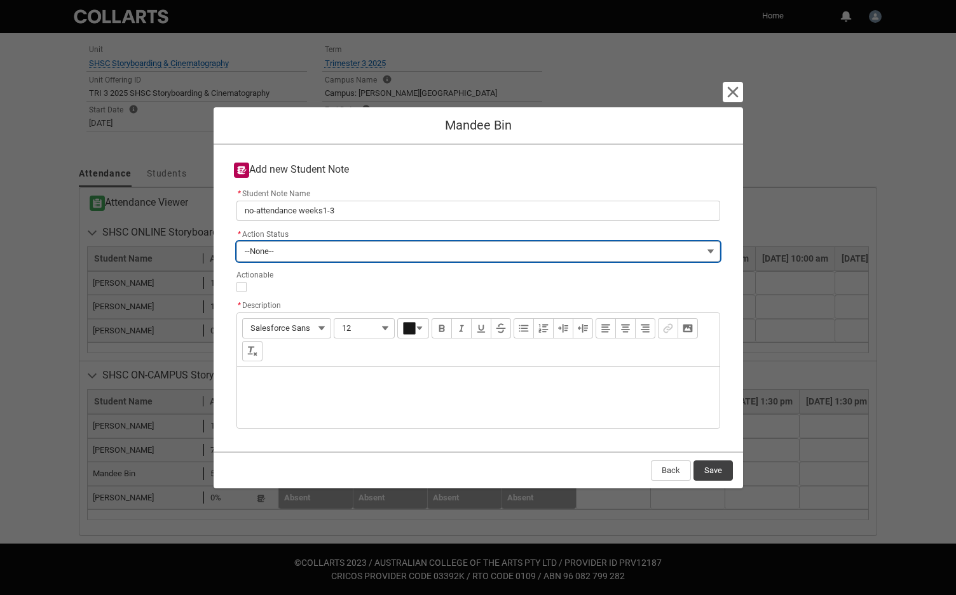
click at [282, 252] on button "--None--" at bounding box center [478, 251] width 484 height 20
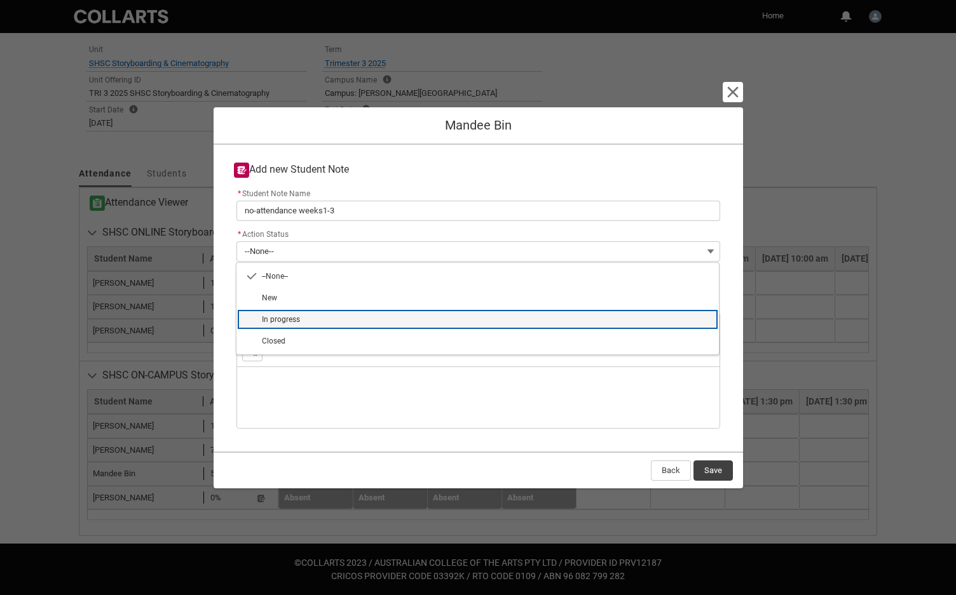
click at [276, 318] on span "In progress" at bounding box center [281, 319] width 38 height 9
type lightning-combobox "In progress"
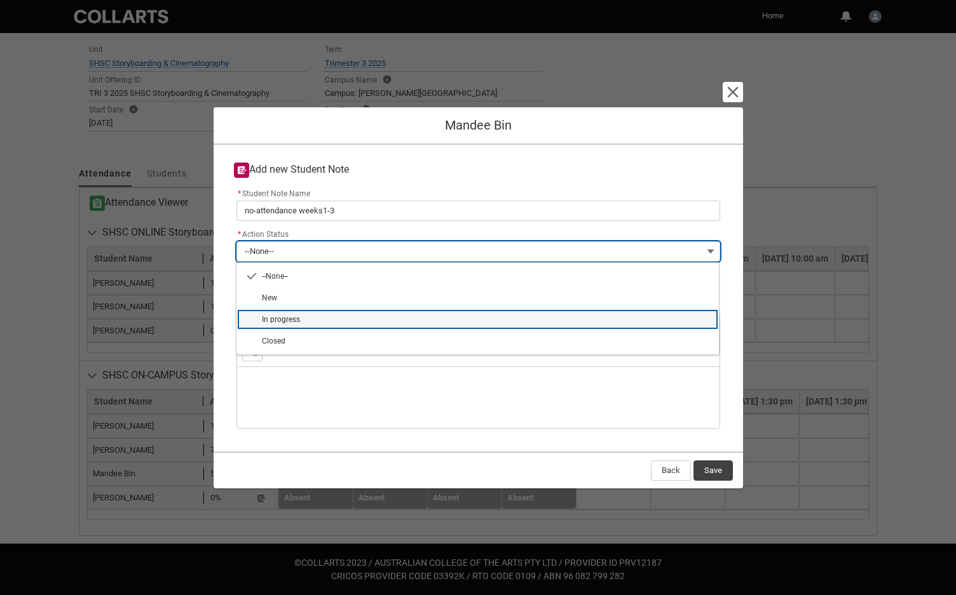
type lightning-picklist "In progress"
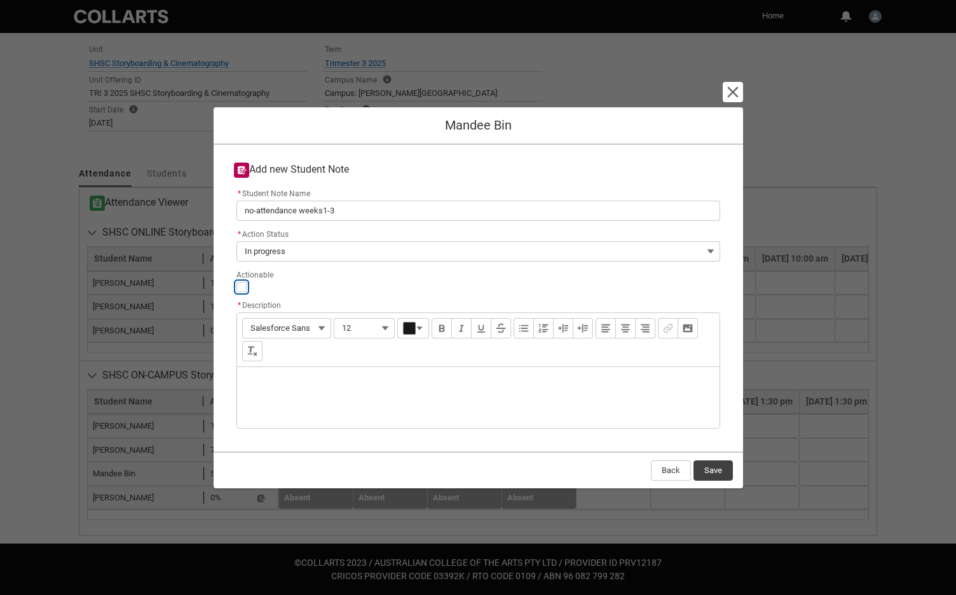
click at [243, 288] on input "Actionable" at bounding box center [241, 287] width 10 height 10
type lightning-input "true"
checkbox input "true"
click at [249, 375] on div "Description" at bounding box center [478, 397] width 482 height 61
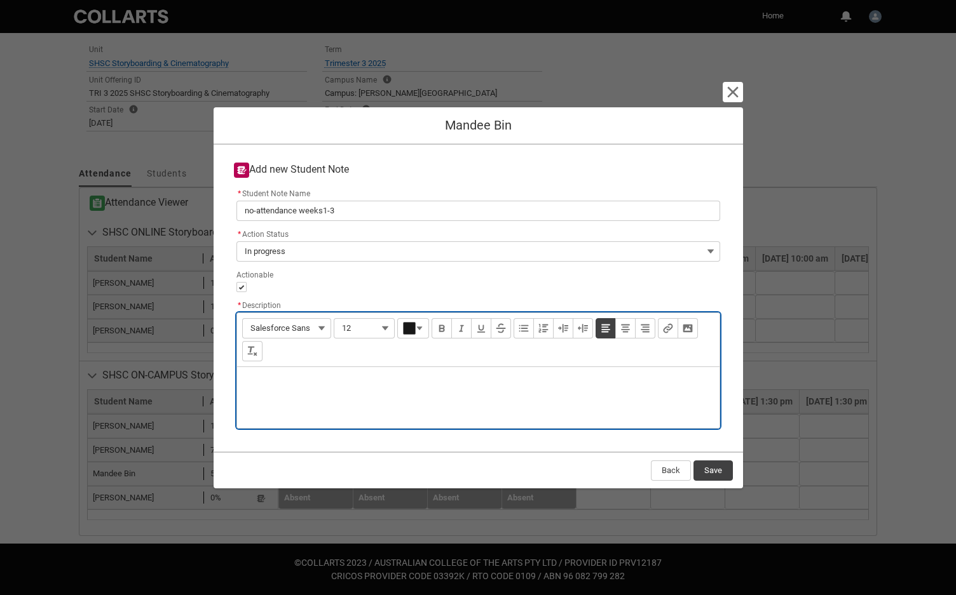
type lightning-input-rich-text "<p>I</p>"
click at [333, 383] on p "I emailed the student" at bounding box center [478, 383] width 462 height 13
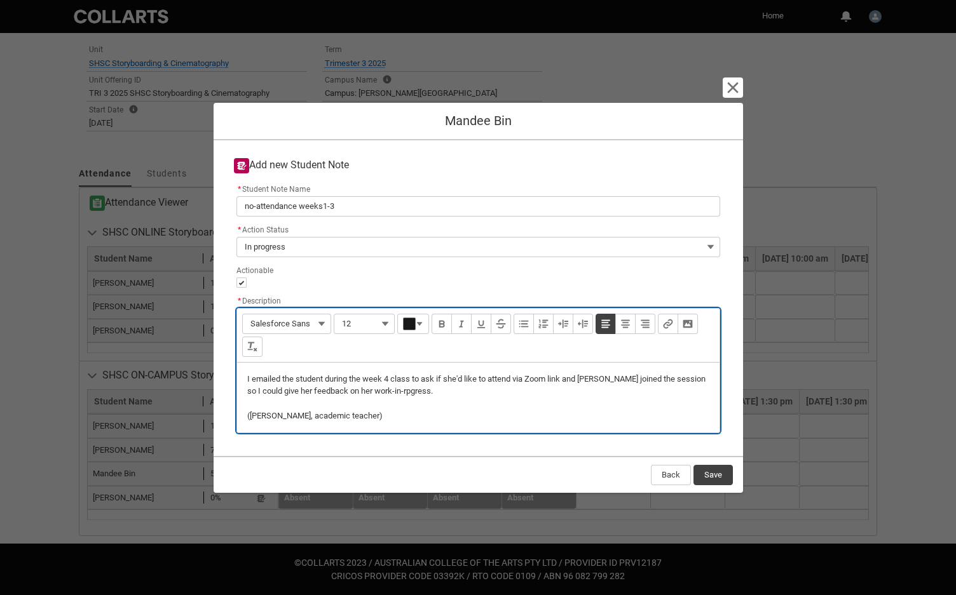
click at [683, 379] on p "I emailed the student during the week 4 class to ask if she'd like to attend vi…" at bounding box center [478, 385] width 462 height 25
drag, startPoint x: 254, startPoint y: 392, endPoint x: 271, endPoint y: 390, distance: 16.7
click at [271, 390] on p "I emailed the student during the week 4 class to ask if she'd like to attend vi…" at bounding box center [478, 385] width 462 height 25
click at [423, 393] on p "I emailed the student during the week 4 class to ask if she'd like to attend vi…" at bounding box center [478, 385] width 462 height 25
click at [461, 394] on p "I emailed the student during the week 4 class to ask if she'd like to attend vi…" at bounding box center [478, 385] width 462 height 25
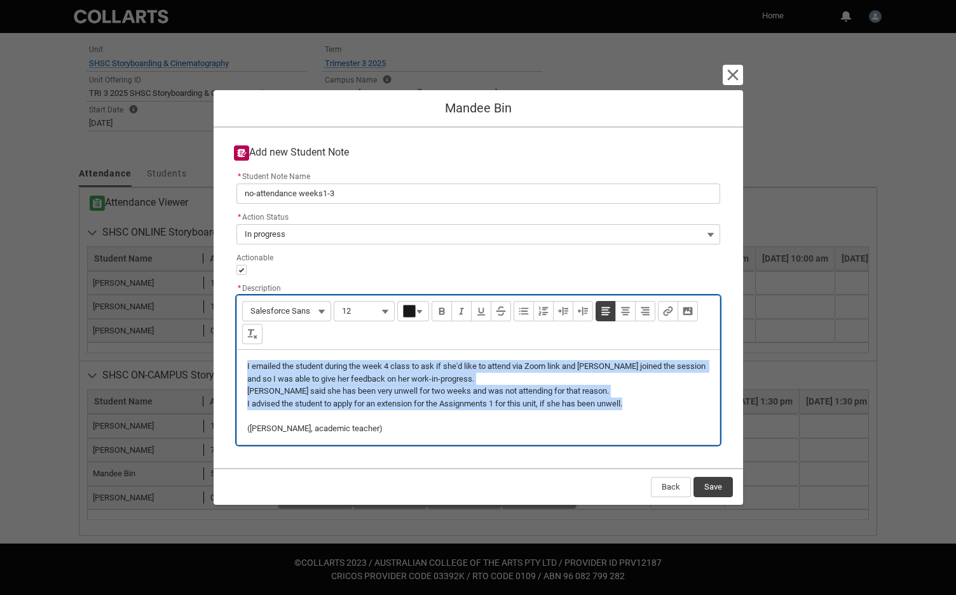
drag, startPoint x: 246, startPoint y: 367, endPoint x: 639, endPoint y: 405, distance: 395.2
click at [639, 405] on div "I emailed the student during the week 4 class to ask if she'd like to attend vi…" at bounding box center [478, 397] width 482 height 95
click at [525, 309] on lightning-primitive-icon "Format body" at bounding box center [524, 311] width 10 height 10
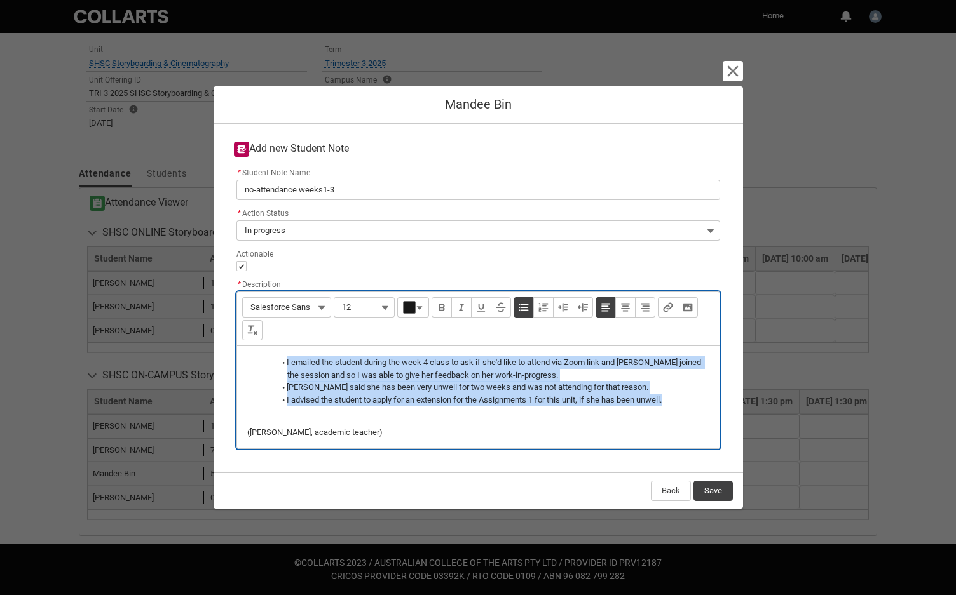
click at [520, 397] on li "I advised the student to apply for an extension for the Assignments 1 for this …" at bounding box center [492, 400] width 435 height 13
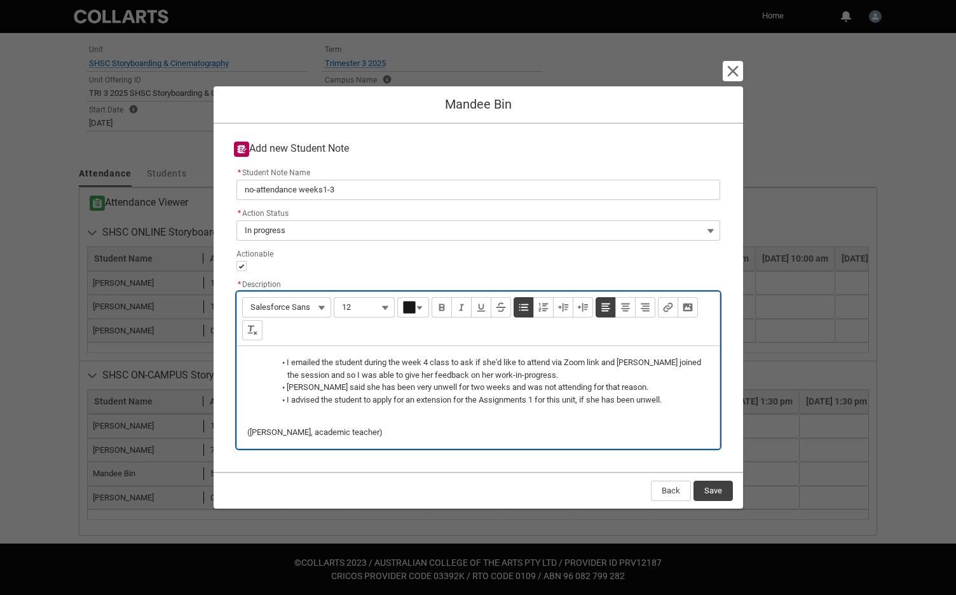
click at [316, 376] on li "I emailed the student during the week 4 class to ask if she'd like to attend vi…" at bounding box center [492, 369] width 435 height 25
type lightning-input-rich-text "<ul><li>I emailed the student during the week 4 class to ask if she'd like to a…"
click at [712, 489] on button "Save" at bounding box center [712, 491] width 39 height 20
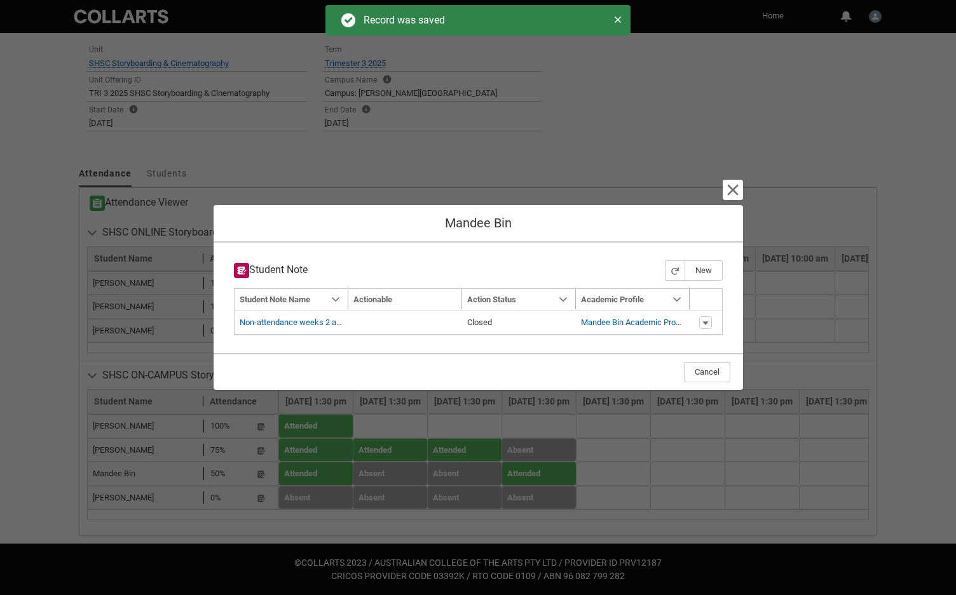
type input "179"
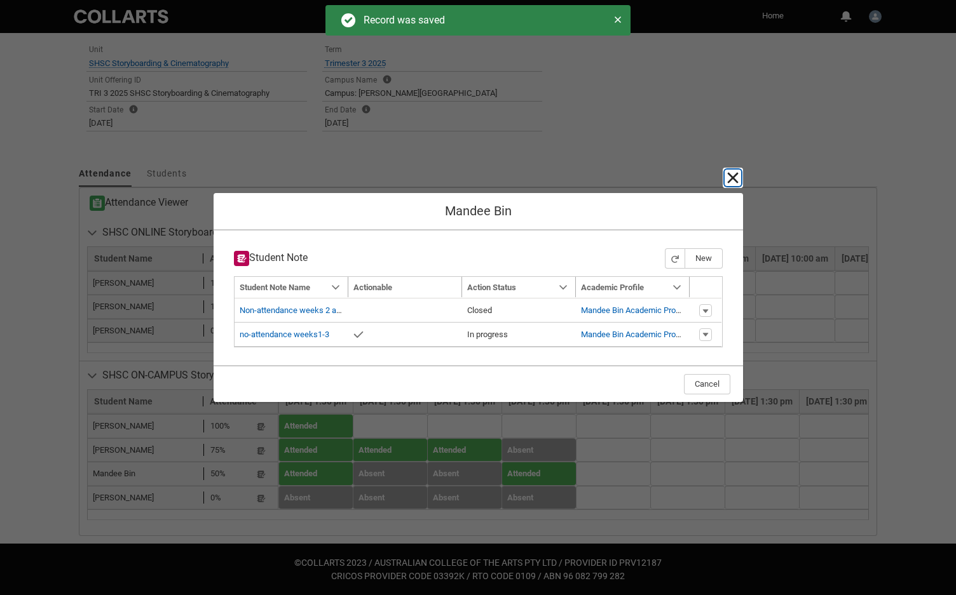
click at [733, 175] on lightning-primitive-icon "button" at bounding box center [732, 177] width 15 height 15
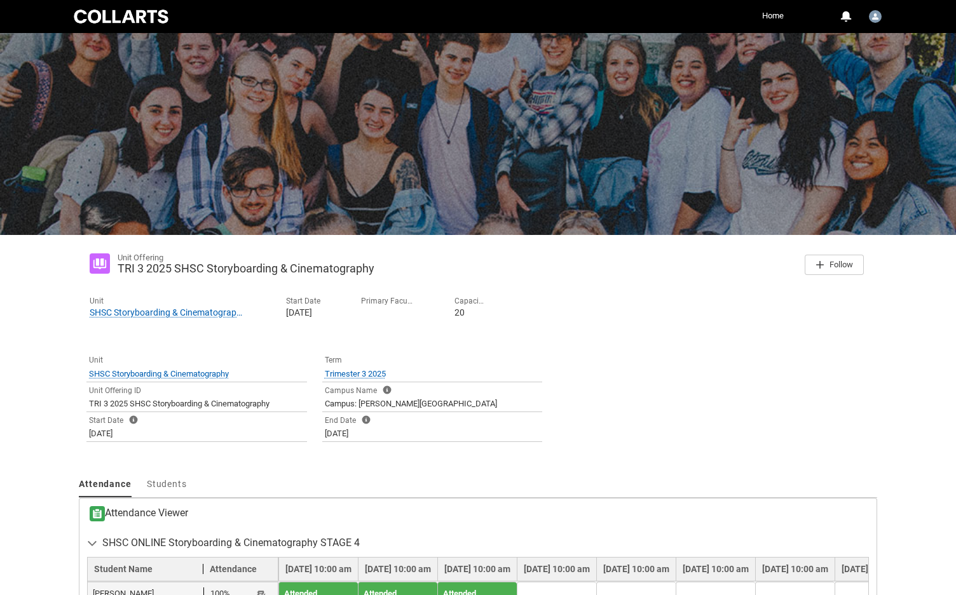
scroll to position [0, 0]
